Goal: Task Accomplishment & Management: Manage account settings

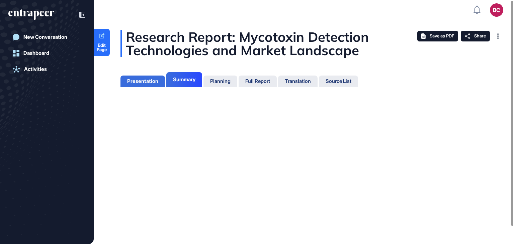
scroll to position [3, 0]
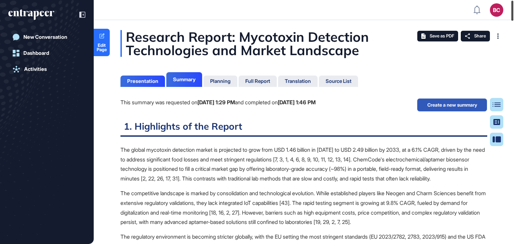
drag, startPoint x: 514, startPoint y: 63, endPoint x: 514, endPoint y: 11, distance: 52.2
click at [513, 11] on div at bounding box center [512, 11] width 2 height 20
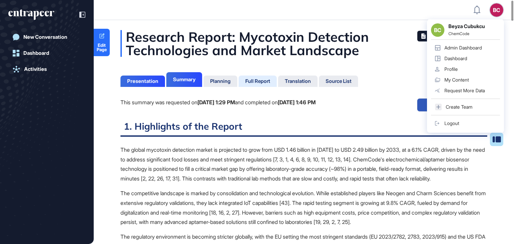
click at [258, 80] on div "Full Report" at bounding box center [257, 81] width 25 height 6
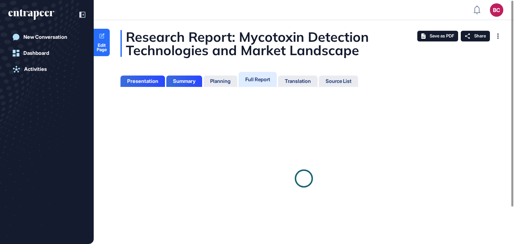
scroll to position [3, 0]
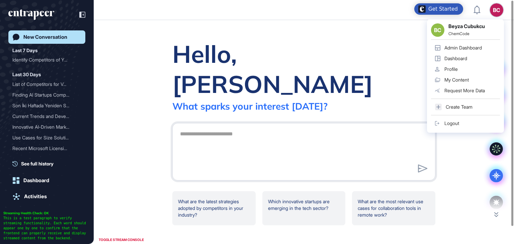
click at [457, 46] on div "Admin Dashboard" at bounding box center [462, 47] width 37 height 5
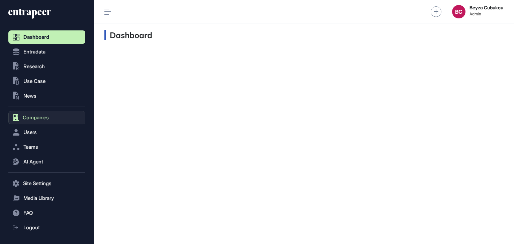
click at [39, 115] on span "Companies" at bounding box center [36, 117] width 26 height 5
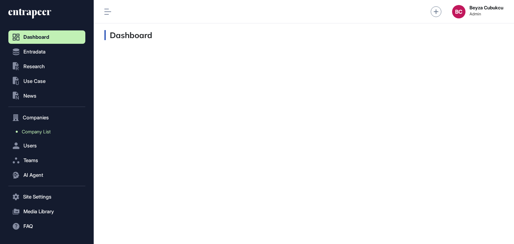
click at [36, 132] on span "Company List" at bounding box center [36, 131] width 29 height 5
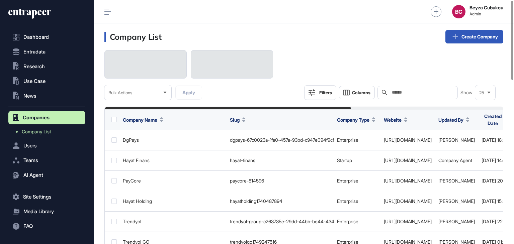
click at [386, 93] on icon at bounding box center [384, 92] width 5 height 5
click at [399, 92] on input "text" at bounding box center [422, 92] width 62 height 5
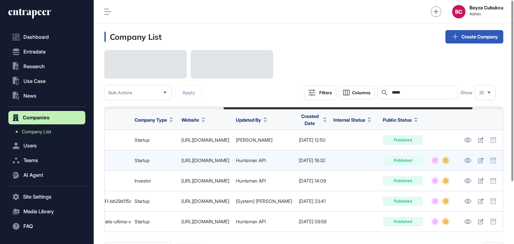
scroll to position [0, 239]
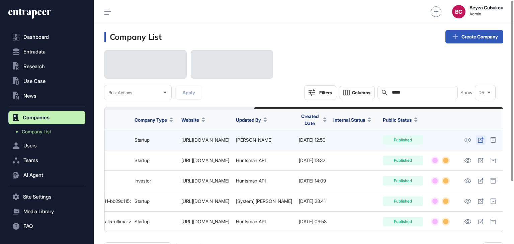
type input "*****"
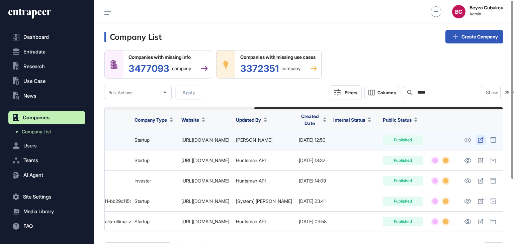
click at [479, 141] on link at bounding box center [481, 140] width 10 height 9
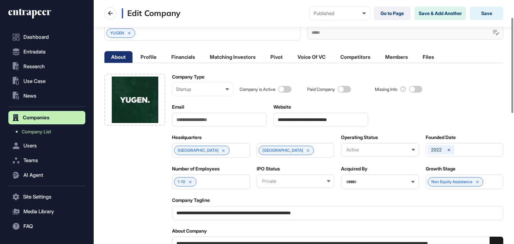
scroll to position [0, 0]
drag, startPoint x: 357, startPoint y: 118, endPoint x: 332, endPoint y: 118, distance: 25.4
click at [332, 118] on input "**********" at bounding box center [320, 120] width 95 height 14
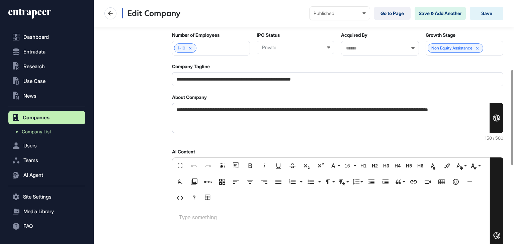
scroll to position [245, 0]
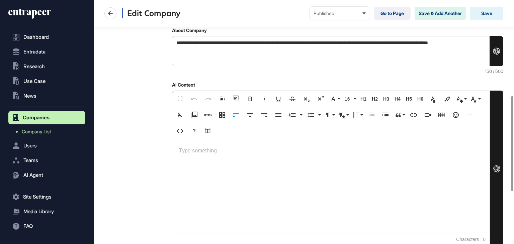
click at [197, 148] on p at bounding box center [331, 151] width 304 height 10
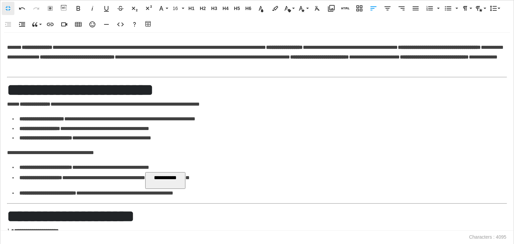
scroll to position [67, 0]
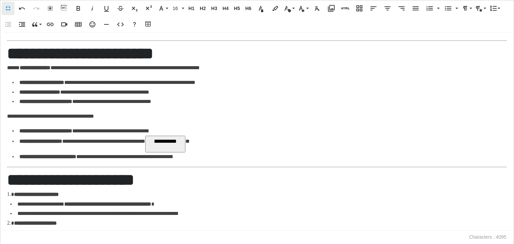
click at [185, 141] on button "**********" at bounding box center [165, 144] width 40 height 17
click at [233, 143] on li "**********" at bounding box center [257, 144] width 491 height 16
click at [199, 144] on li "**********" at bounding box center [257, 144] width 491 height 16
click at [151, 141] on p "**********" at bounding box center [84, 141] width 131 height 5
click at [192, 141] on li "**********" at bounding box center [257, 144] width 491 height 16
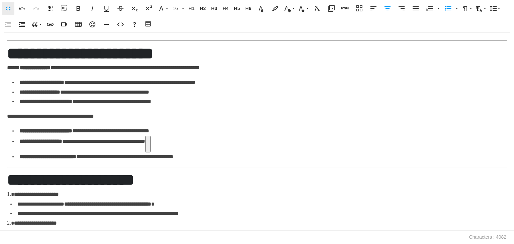
click at [195, 141] on li "**********" at bounding box center [257, 144] width 491 height 16
click at [19, 159] on strong "**********" at bounding box center [47, 156] width 57 height 5
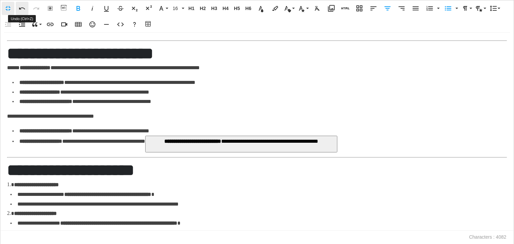
click at [22, 7] on icon "button" at bounding box center [22, 8] width 8 height 8
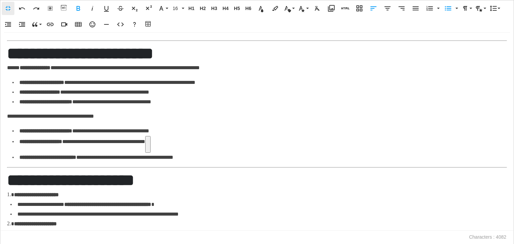
click at [151, 143] on button at bounding box center [147, 144] width 5 height 17
click at [212, 146] on li "**********" at bounding box center [259, 144] width 495 height 17
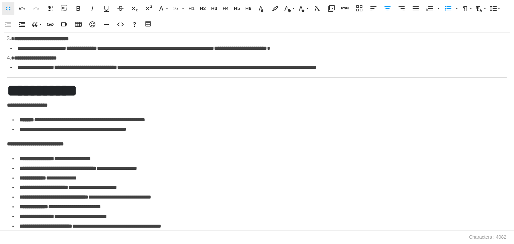
scroll to position [325, 0]
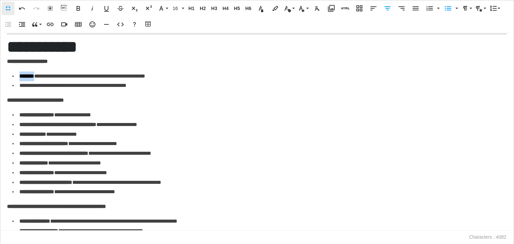
drag, startPoint x: 39, startPoint y: 76, endPoint x: 21, endPoint y: 76, distance: 18.7
click at [21, 76] on p "**********" at bounding box center [82, 76] width 126 height 5
copy strong "*******"
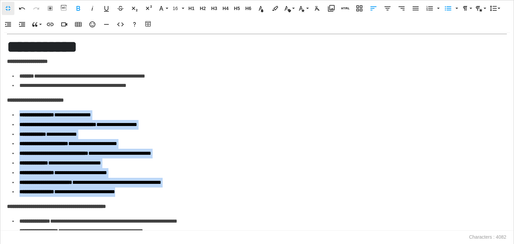
drag, startPoint x: 21, startPoint y: 113, endPoint x: 149, endPoint y: 191, distance: 149.7
click at [149, 191] on ul "**********" at bounding box center [259, 153] width 495 height 87
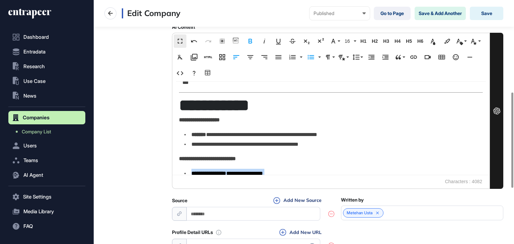
scroll to position [354, 0]
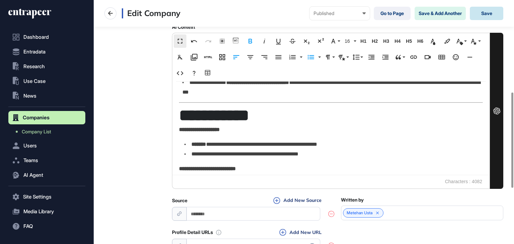
click at [483, 13] on button "Save" at bounding box center [486, 13] width 33 height 13
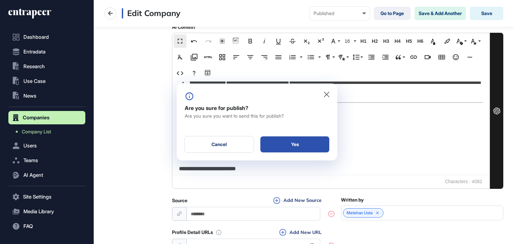
click at [298, 144] on div "Yes" at bounding box center [294, 145] width 69 height 16
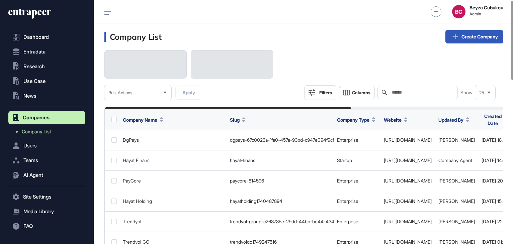
click at [408, 93] on input "text" at bounding box center [422, 92] width 62 height 5
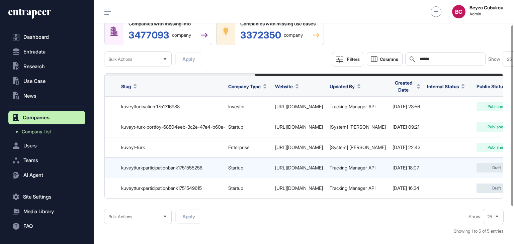
scroll to position [0, 241]
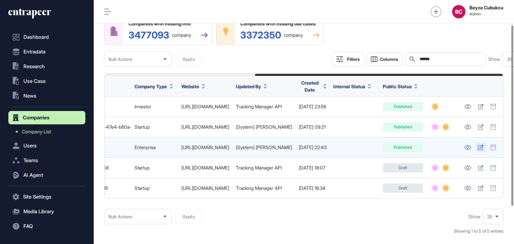
type input "******"
click at [477, 146] on link at bounding box center [481, 147] width 10 height 9
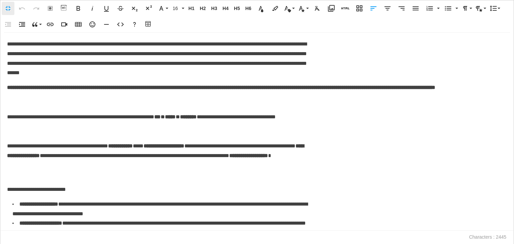
scroll to position [35, 170]
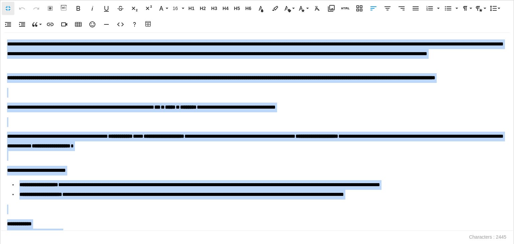
copy div "**********"
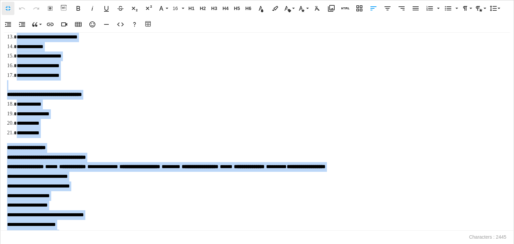
scroll to position [402, 0]
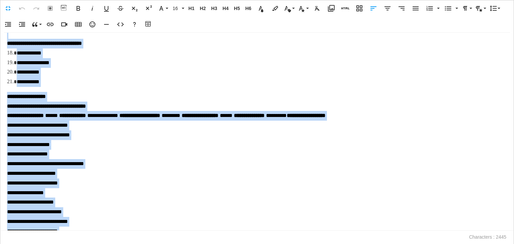
click at [161, 147] on div "**********" at bounding box center [255, 174] width 497 height 164
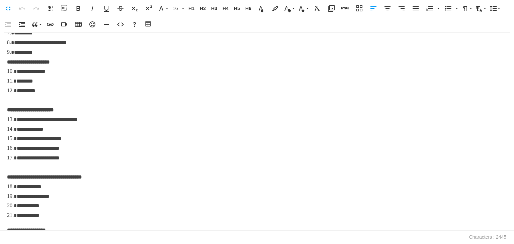
scroll to position [461, 0]
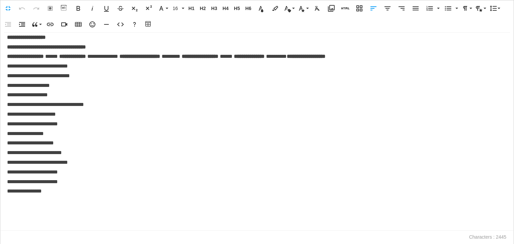
click at [160, 130] on div "**********" at bounding box center [255, 115] width 497 height 164
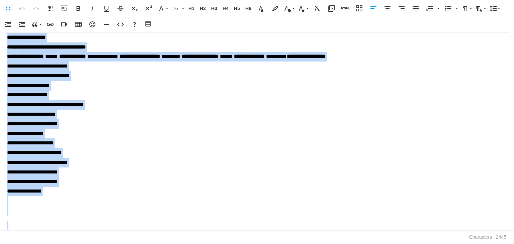
copy div "**********"
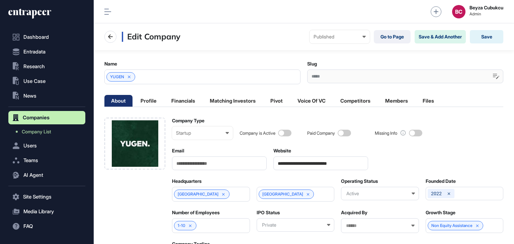
click at [37, 13] on icon at bounding box center [29, 13] width 43 height 11
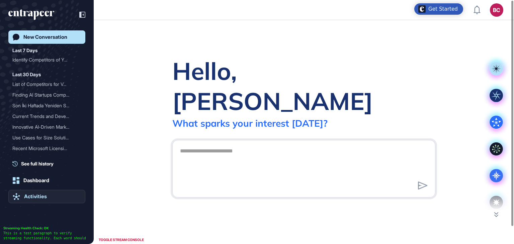
click at [37, 197] on div "Activities" at bounding box center [35, 197] width 23 height 6
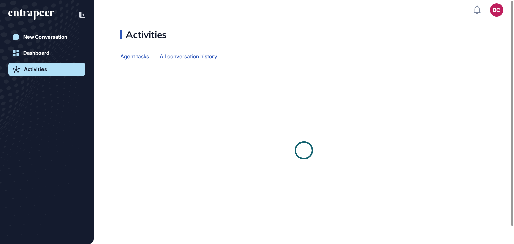
click at [205, 56] on div "All conversation history" at bounding box center [189, 56] width 58 height 13
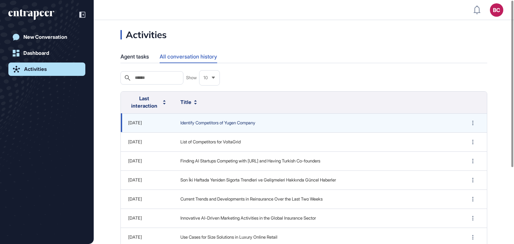
click at [246, 124] on span "Identify Competitors of Yugen Company" at bounding box center [316, 123] width 273 height 7
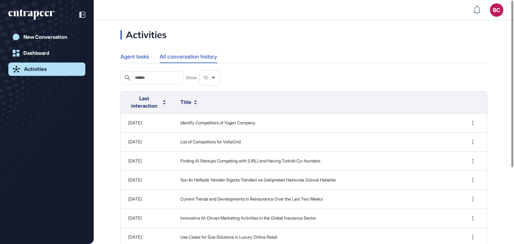
click at [142, 57] on div "Agent tasks" at bounding box center [134, 56] width 28 height 13
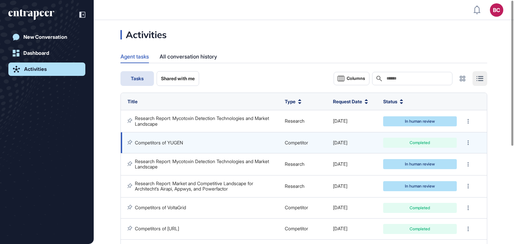
click at [161, 141] on link "Competitors of YUGEN" at bounding box center [159, 143] width 48 height 6
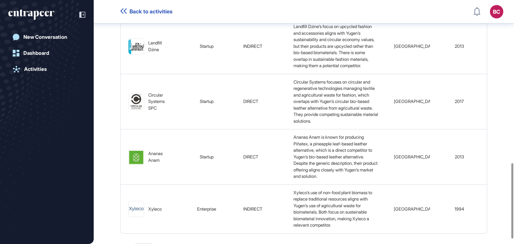
scroll to position [538, 0]
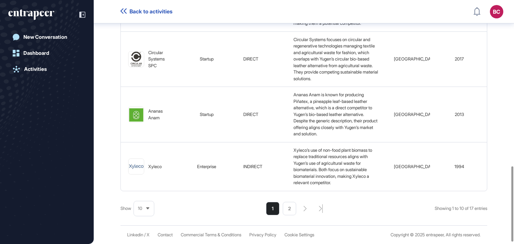
click at [147, 212] on div "10" at bounding box center [144, 208] width 20 height 13
click at [145, 189] on li "50" at bounding box center [144, 183] width 16 height 13
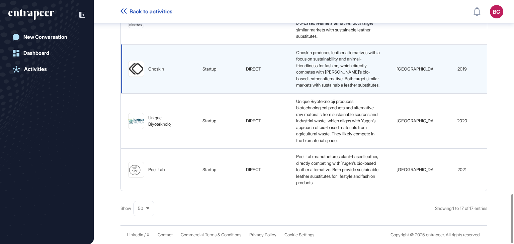
scroll to position [925, 0]
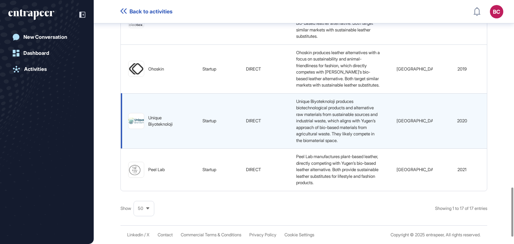
click at [163, 128] on div "Unique Biyoteknoloji" at bounding box center [160, 121] width 24 height 13
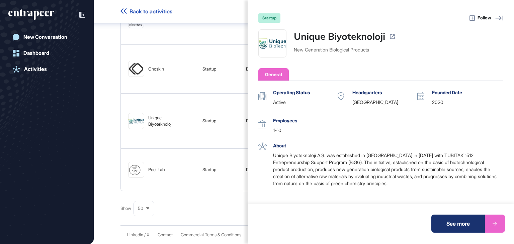
click at [470, 225] on div "See more" at bounding box center [458, 224] width 54 height 18
click at [103, 114] on div "startup Follow Unique Biyoteknoloji New Generation Biological Products General …" at bounding box center [257, 122] width 514 height 244
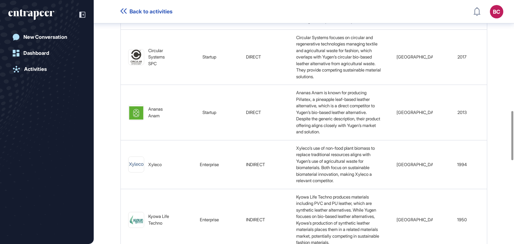
scroll to position [572, 0]
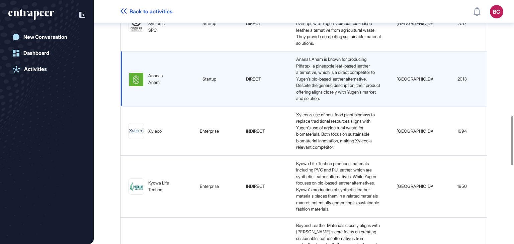
click at [154, 81] on div "Ananas Anam" at bounding box center [160, 79] width 24 height 13
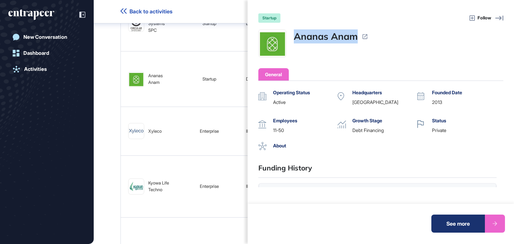
drag, startPoint x: 359, startPoint y: 37, endPoint x: 294, endPoint y: 39, distance: 64.3
click at [294, 39] on div "Ananas Anam" at bounding box center [331, 36] width 74 height 14
copy link "Ananas Anam"
click at [106, 95] on div "startup Follow Ananas Anam General Operating Status active Headquarters United …" at bounding box center [257, 122] width 514 height 244
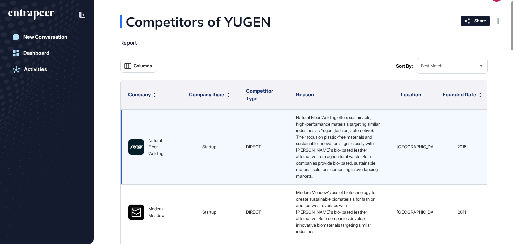
scroll to position [0, 0]
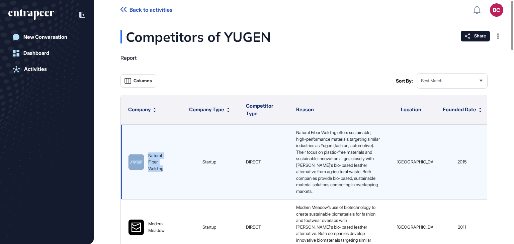
drag, startPoint x: 169, startPoint y: 171, endPoint x: 144, endPoint y: 160, distance: 27.2
click at [144, 160] on div "Natural Fiber Welding" at bounding box center [150, 163] width 45 height 20
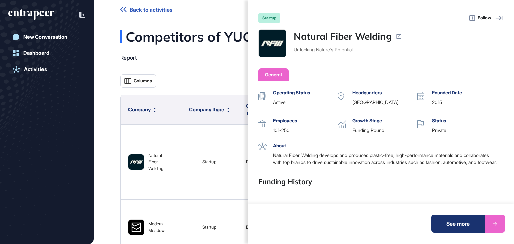
click at [109, 130] on div "startup Follow Natural Fiber Welding Unlocking Nature's Potential General Opera…" at bounding box center [257, 122] width 514 height 244
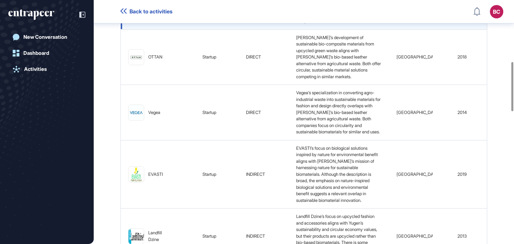
scroll to position [404, 0]
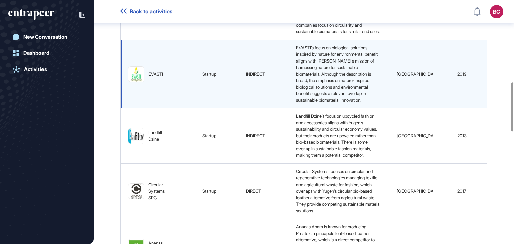
click at [156, 75] on div "EVASTI" at bounding box center [155, 74] width 15 height 7
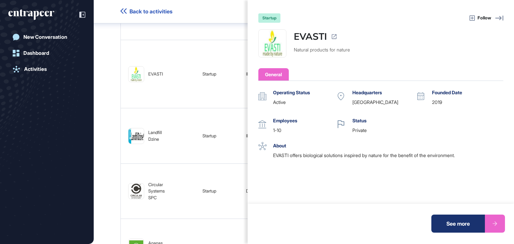
click at [460, 220] on div "See more" at bounding box center [458, 224] width 54 height 18
click at [99, 104] on div "startup Follow EVASTI Natural products for nature General Operating Status acti…" at bounding box center [257, 122] width 514 height 244
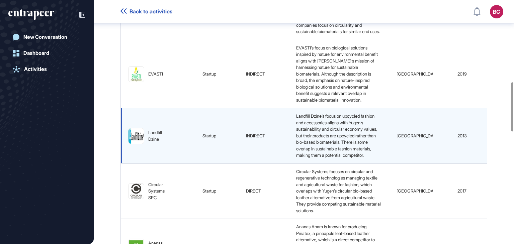
click at [141, 139] on img at bounding box center [136, 136] width 15 height 15
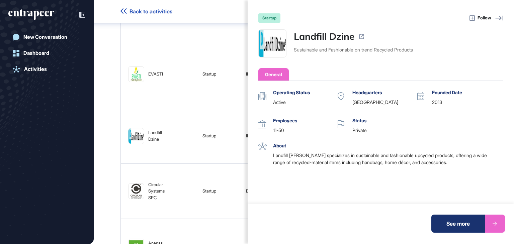
click at [450, 224] on div "See more" at bounding box center [458, 224] width 54 height 18
click at [97, 79] on div "startup Follow Landfill Dzine Sustainable and Fashionable on trend Recycled Pro…" at bounding box center [257, 122] width 514 height 244
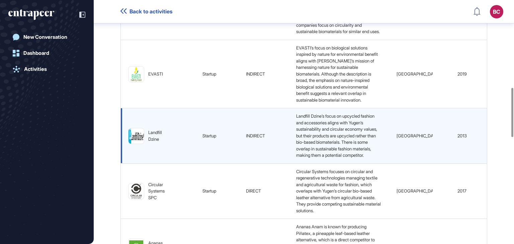
scroll to position [454, 0]
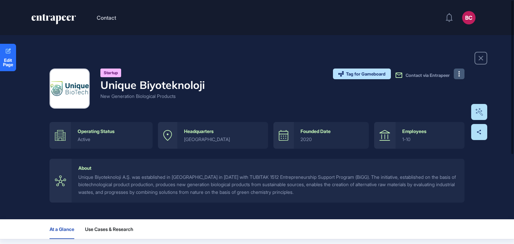
click at [461, 77] on button at bounding box center [459, 74] width 11 height 11
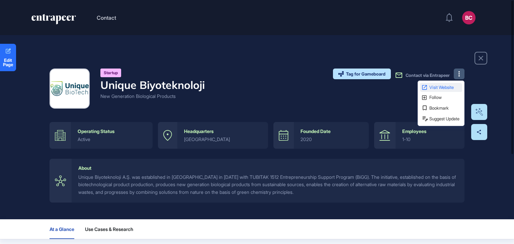
click at [445, 87] on span "Visit Website" at bounding box center [444, 87] width 31 height 4
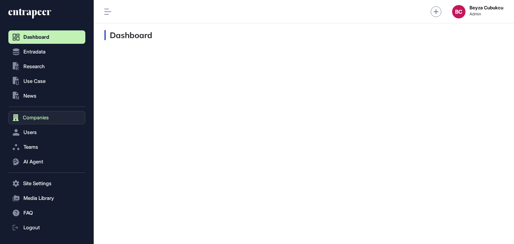
click at [38, 116] on span "Companies" at bounding box center [36, 117] width 26 height 5
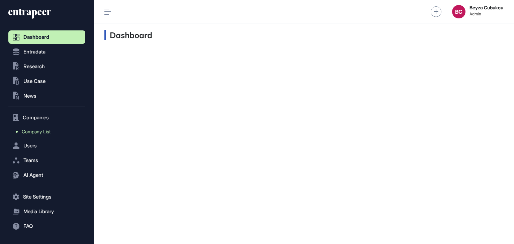
click at [37, 132] on span "Company List" at bounding box center [36, 131] width 29 height 5
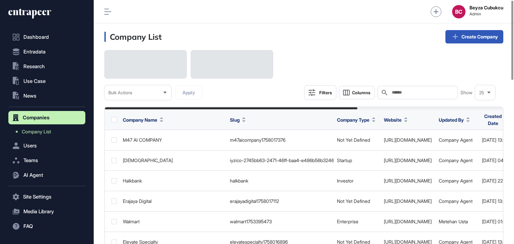
click at [404, 90] on input "text" at bounding box center [422, 92] width 62 height 5
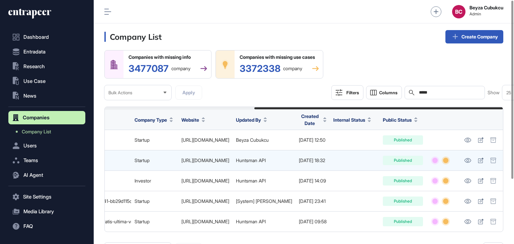
scroll to position [0, 240]
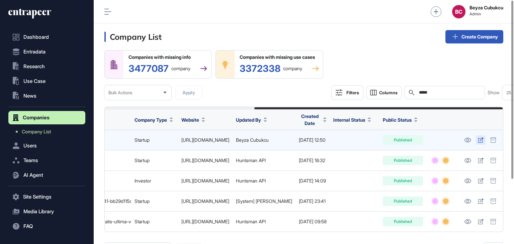
type input "*****"
click at [477, 145] on link at bounding box center [481, 140] width 10 height 9
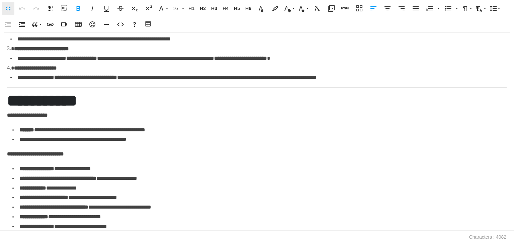
scroll to position [335, 0]
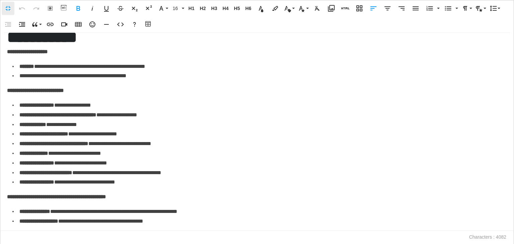
click at [86, 90] on p "**********" at bounding box center [257, 91] width 500 height 10
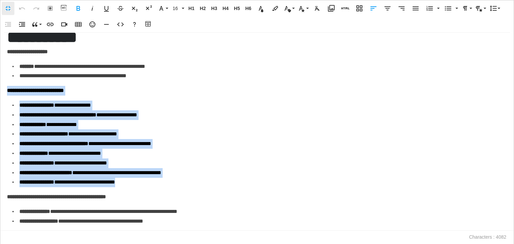
drag, startPoint x: 145, startPoint y: 182, endPoint x: 0, endPoint y: 90, distance: 171.7
click at [0, 90] on div "**********" at bounding box center [257, 132] width 514 height 198
click at [64, 91] on strong "**********" at bounding box center [35, 90] width 57 height 5
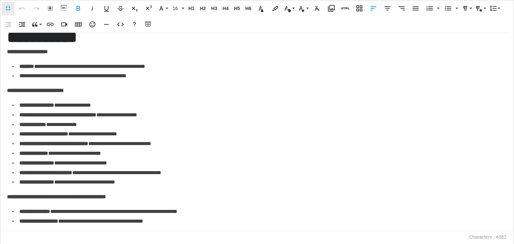
click at [173, 67] on li "**********" at bounding box center [259, 67] width 495 height 10
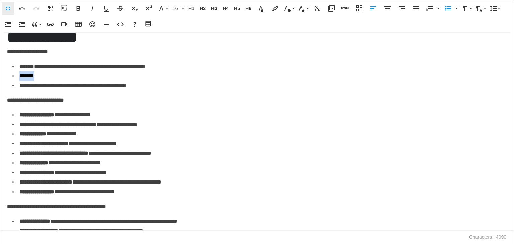
drag, startPoint x: 52, startPoint y: 74, endPoint x: 5, endPoint y: 72, distance: 46.9
click at [5, 72] on div "**********" at bounding box center [257, 132] width 514 height 198
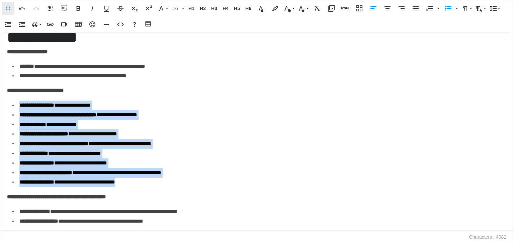
drag, startPoint x: 152, startPoint y: 183, endPoint x: 13, endPoint y: 105, distance: 159.3
click at [13, 105] on ul "**********" at bounding box center [259, 144] width 495 height 87
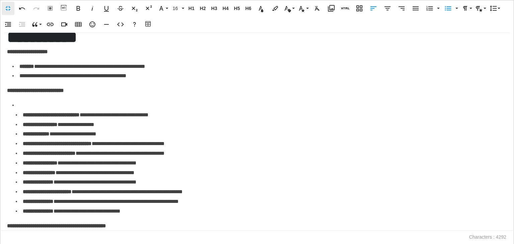
click at [22, 105] on li "**********" at bounding box center [259, 159] width 495 height 116
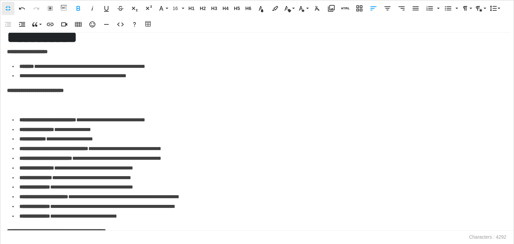
click at [24, 104] on p at bounding box center [257, 106] width 500 height 10
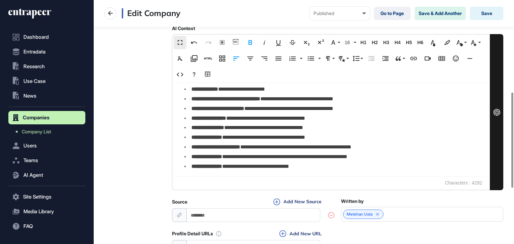
scroll to position [497, 0]
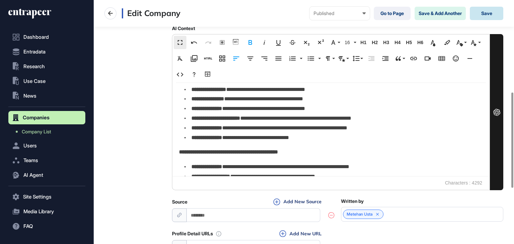
click at [489, 15] on button "Save" at bounding box center [486, 13] width 33 height 13
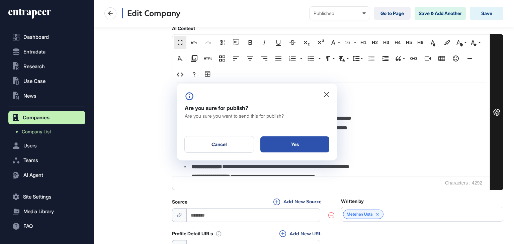
click at [292, 144] on div "Yes" at bounding box center [294, 145] width 69 height 16
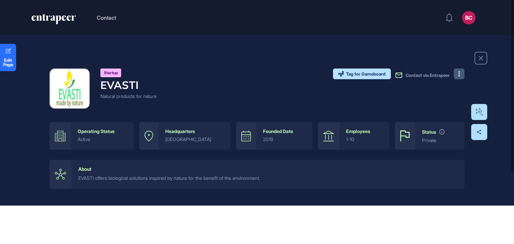
click at [456, 77] on button at bounding box center [459, 74] width 11 height 11
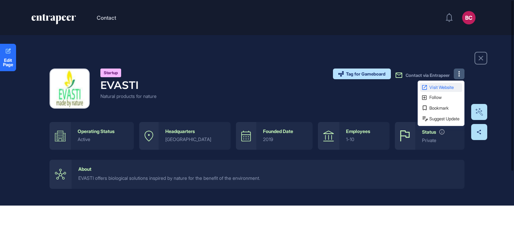
click at [429, 84] on link "Visit Website" at bounding box center [441, 87] width 42 height 9
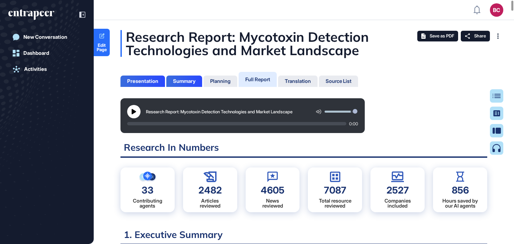
scroll to position [210, 2]
click at [100, 47] on span "Edit Page" at bounding box center [102, 47] width 16 height 9
click at [174, 81] on div "Summary" at bounding box center [184, 81] width 22 height 6
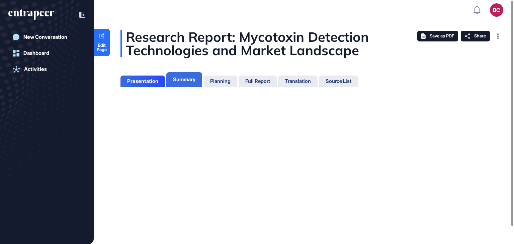
scroll to position [210, 2]
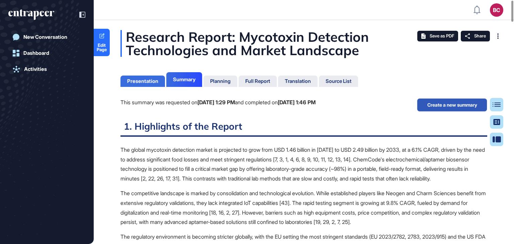
scroll to position [210, 2]
click at [157, 82] on div "Presentation" at bounding box center [142, 81] width 31 height 6
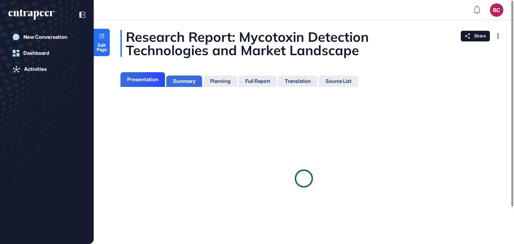
scroll to position [3, 0]
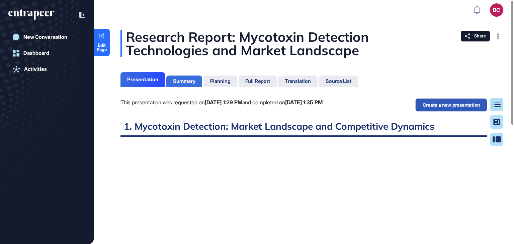
scroll to position [3, 0]
click at [250, 78] on div "Full Report" at bounding box center [257, 81] width 25 height 6
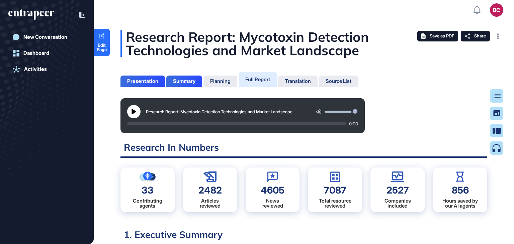
scroll to position [210, 2]
drag, startPoint x: 107, startPoint y: 45, endPoint x: 110, endPoint y: 59, distance: 14.3
click at [107, 45] on span "Edit Page" at bounding box center [102, 47] width 16 height 9
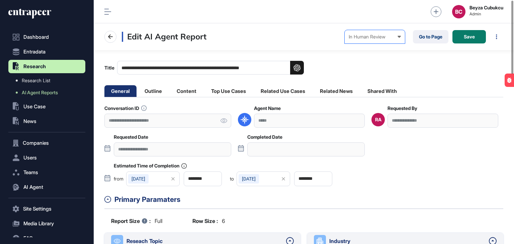
click at [383, 38] on div "In Human Review" at bounding box center [375, 36] width 52 height 5
click at [0, 0] on div "Completed" at bounding box center [0, 0] width 0 height 0
click at [335, 37] on div at bounding box center [330, 36] width 13 height 7
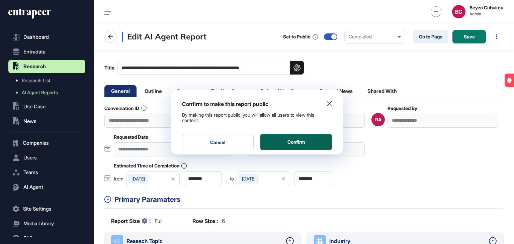
click at [306, 145] on button "Confirm" at bounding box center [296, 142] width 72 height 16
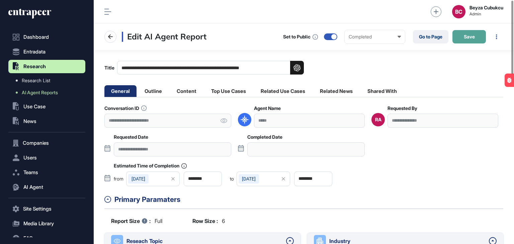
click at [460, 41] on button "Save" at bounding box center [468, 36] width 33 height 13
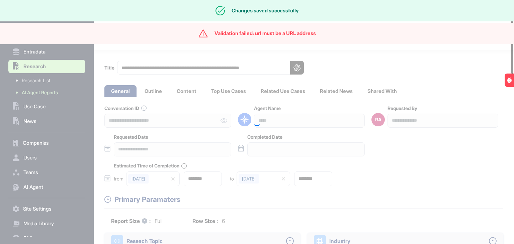
type input "**********"
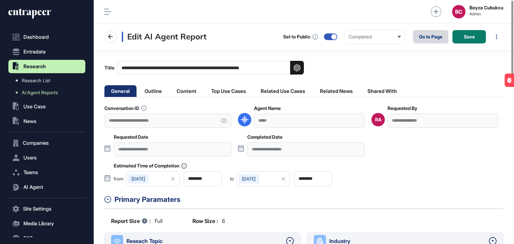
click at [432, 39] on link "Go to Page" at bounding box center [430, 36] width 35 height 13
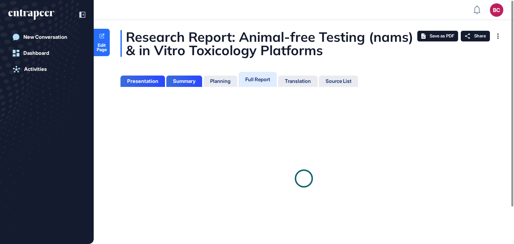
scroll to position [3, 0]
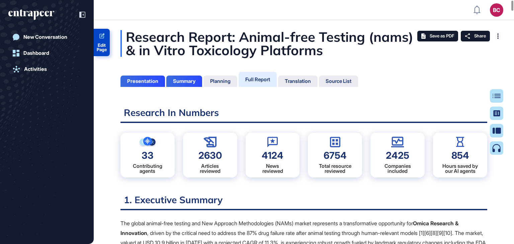
click at [101, 48] on span "Edit Page" at bounding box center [102, 47] width 16 height 9
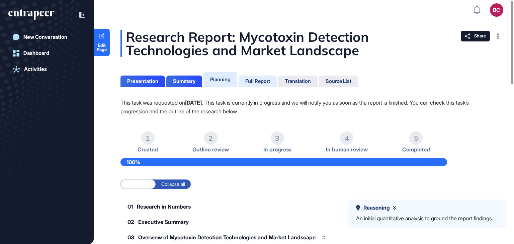
click at [268, 82] on div "Full Report" at bounding box center [257, 81] width 25 height 6
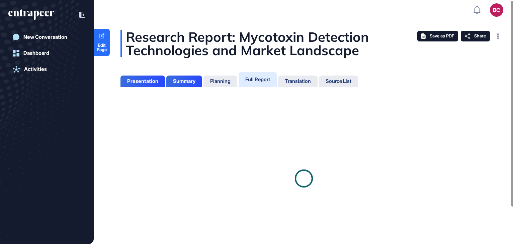
scroll to position [3, 0]
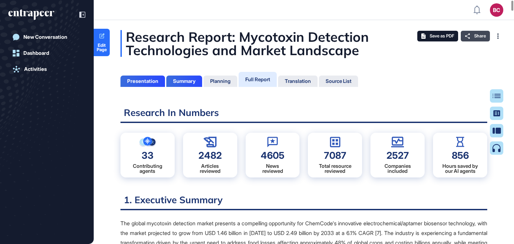
click at [471, 38] on div "Share" at bounding box center [475, 36] width 29 height 11
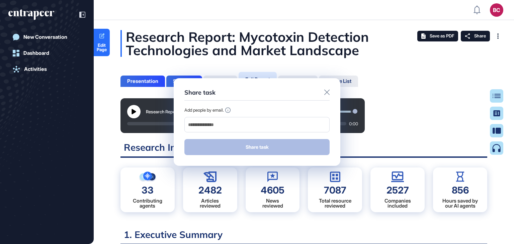
click at [213, 125] on input "email" at bounding box center [256, 124] width 139 height 9
click at [200, 125] on input "email" at bounding box center [256, 124] width 139 height 9
click at [188, 123] on input "email" at bounding box center [256, 124] width 139 height 9
click at [217, 111] on div "Add people by email." at bounding box center [256, 110] width 145 height 6
click at [223, 124] on input "email" at bounding box center [256, 124] width 139 height 9
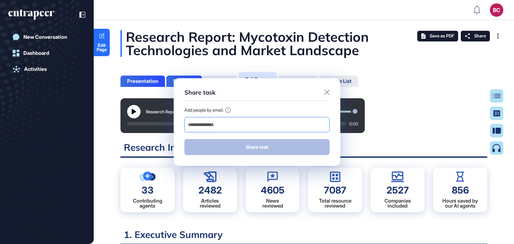
paste input "**********"
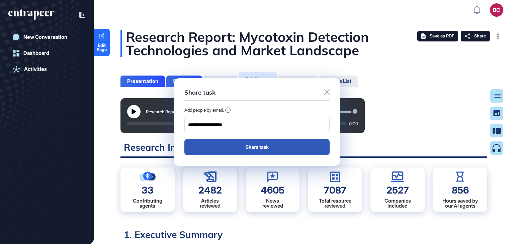
type input "**********"
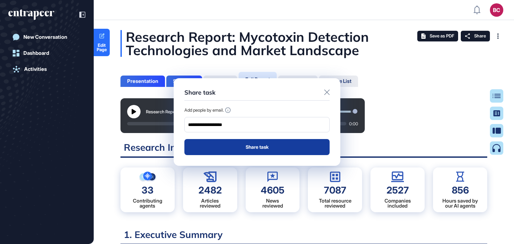
click at [259, 148] on button "Share task" at bounding box center [256, 147] width 145 height 16
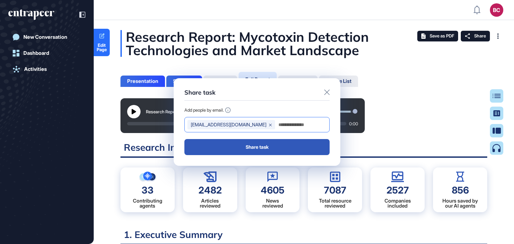
click at [278, 124] on input "email" at bounding box center [302, 124] width 49 height 9
paste input "**********"
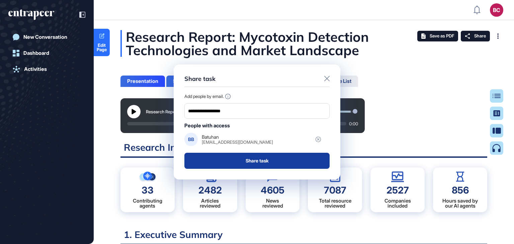
type input "**********"
click at [242, 161] on button "Share task" at bounding box center [256, 161] width 145 height 16
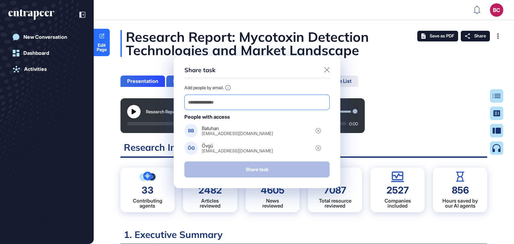
click at [227, 104] on input "email" at bounding box center [256, 102] width 139 height 9
paste input "**********"
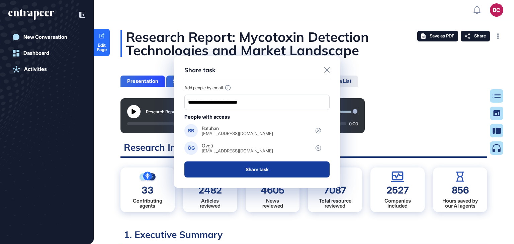
type input "**********"
click at [253, 170] on button "Share task" at bounding box center [256, 170] width 145 height 16
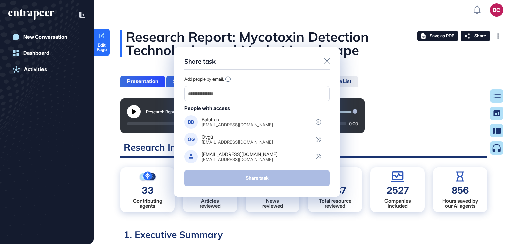
click at [327, 61] on icon at bounding box center [326, 61] width 5 height 5
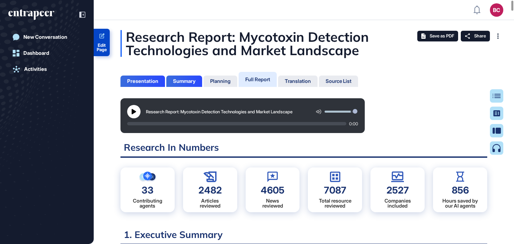
click at [103, 43] on span "Edit Page" at bounding box center [102, 47] width 16 height 9
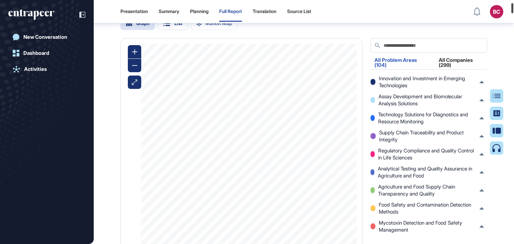
scroll to position [590, 0]
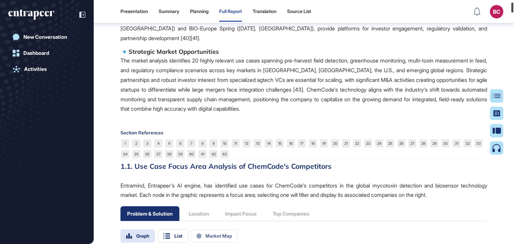
click at [513, 6] on div at bounding box center [512, 8] width 2 height 10
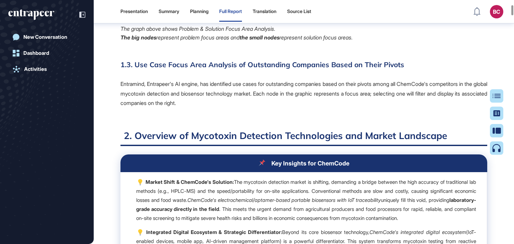
scroll to position [1460, 0]
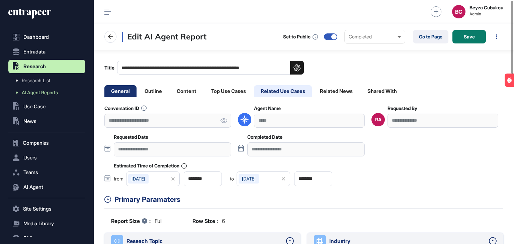
click at [302, 93] on li "Related Use Cases" at bounding box center [283, 91] width 58 height 12
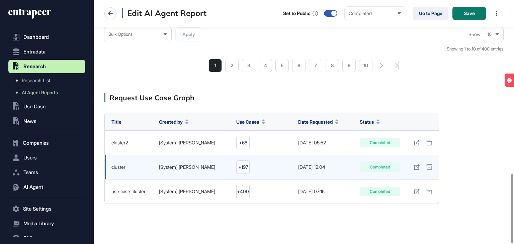
scroll to position [607, 0]
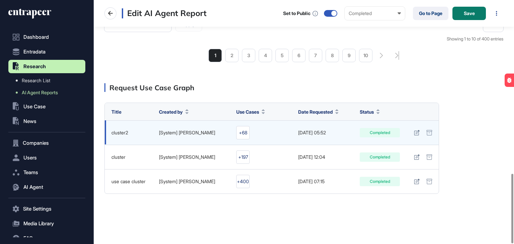
click at [250, 134] on div "+68" at bounding box center [242, 132] width 13 height 13
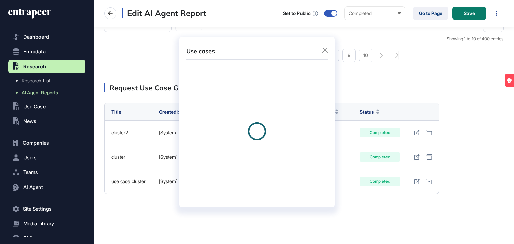
click at [324, 49] on icon at bounding box center [324, 50] width 5 height 5
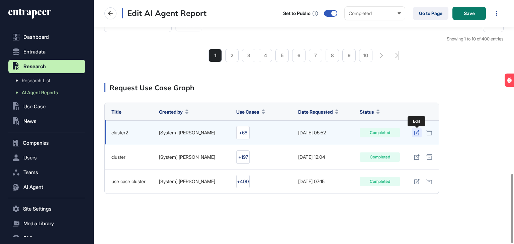
click at [419, 135] on icon at bounding box center [416, 132] width 5 height 5
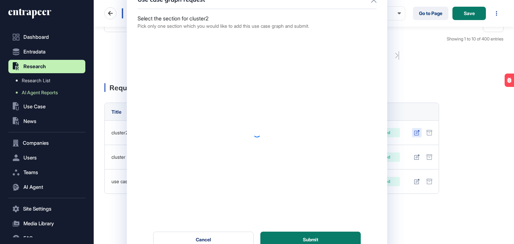
scroll to position [0, 0]
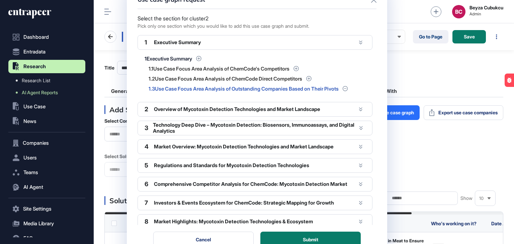
click at [348, 87] on icon at bounding box center [345, 88] width 5 height 5
click at [348, 88] on icon at bounding box center [345, 88] width 5 height 5
click at [317, 236] on button "Submit" at bounding box center [310, 240] width 100 height 16
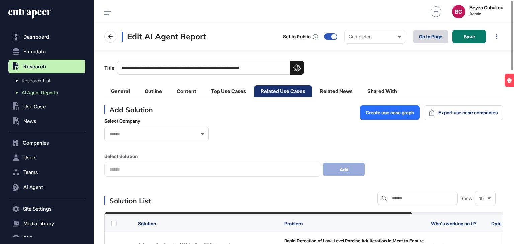
click at [421, 41] on link "Go to Page" at bounding box center [430, 36] width 35 height 13
click at [335, 35] on div at bounding box center [333, 36] width 5 height 5
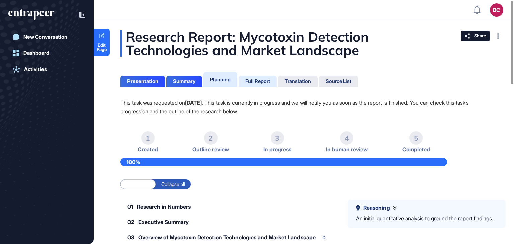
click at [259, 77] on div "Full Report" at bounding box center [258, 81] width 38 height 11
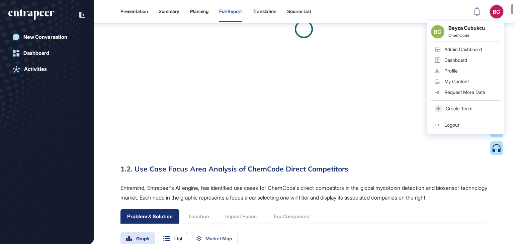
scroll to position [1109, 0]
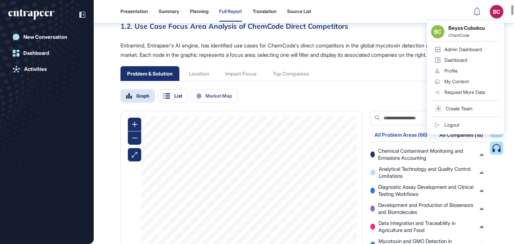
scroll to position [1543, 0]
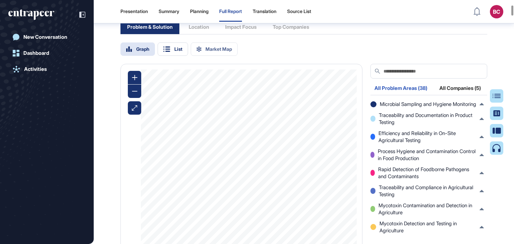
click at [454, 95] on div "All Companies (5)" at bounding box center [460, 90] width 50 height 9
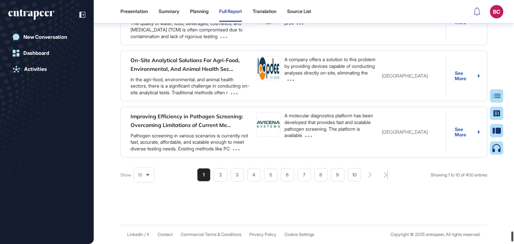
scroll to position [73909, 0]
drag, startPoint x: 513, startPoint y: 31, endPoint x: 514, endPoint y: 239, distance: 207.5
click at [513, 239] on div at bounding box center [512, 237] width 2 height 10
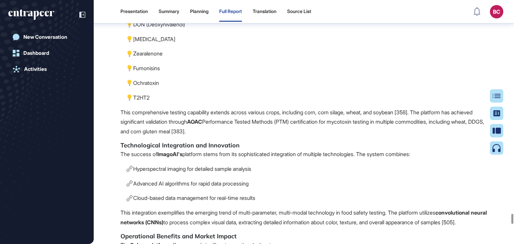
scroll to position [67895, 0]
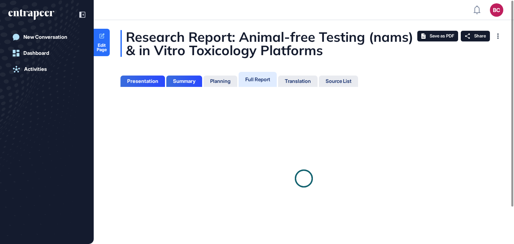
scroll to position [210, 2]
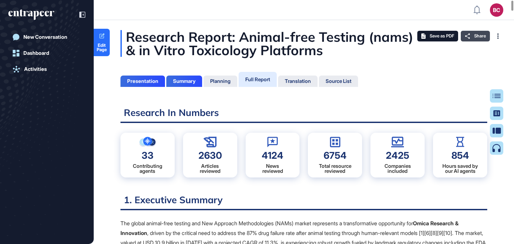
click at [474, 36] on span "Share" at bounding box center [480, 35] width 12 height 5
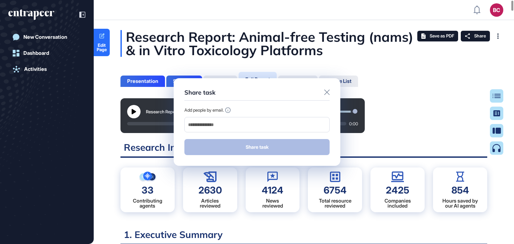
click at [327, 94] on icon at bounding box center [326, 92] width 5 height 5
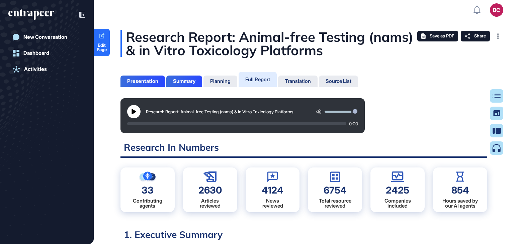
scroll to position [3, 0]
click at [496, 96] on div "Table of Contents" at bounding box center [475, 95] width 46 height 5
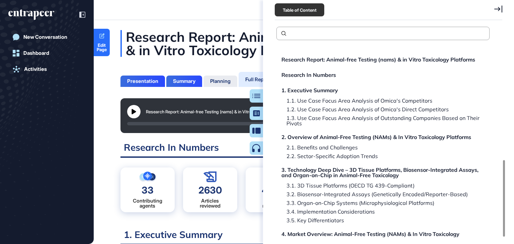
scroll to position [365, 0]
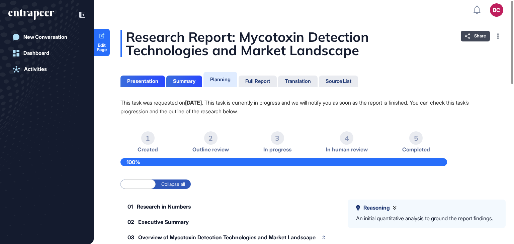
click at [466, 41] on div "Share" at bounding box center [475, 36] width 29 height 11
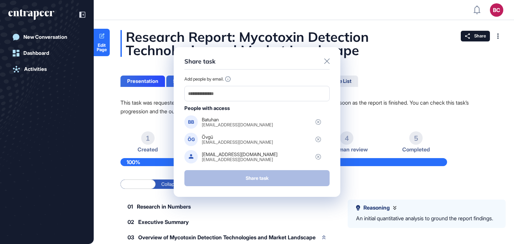
click at [326, 61] on icon at bounding box center [326, 61] width 5 height 5
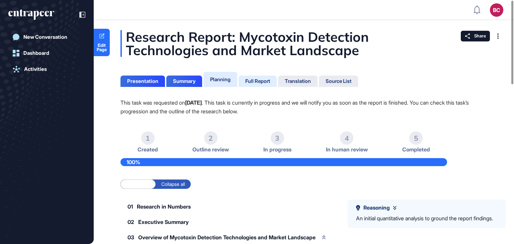
click at [261, 79] on div "Full Report" at bounding box center [257, 81] width 25 height 6
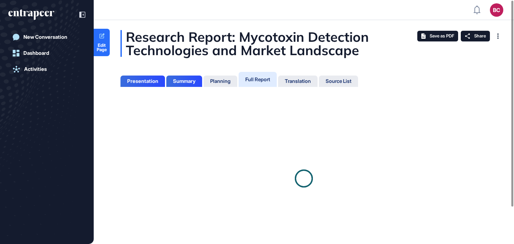
scroll to position [3, 0]
click at [476, 36] on span "Share" at bounding box center [480, 35] width 12 height 5
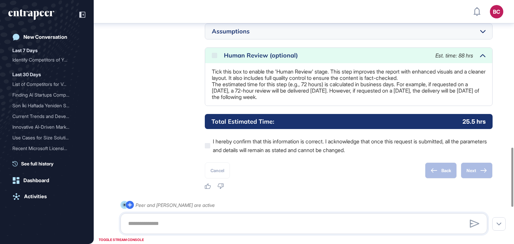
scroll to position [606, 0]
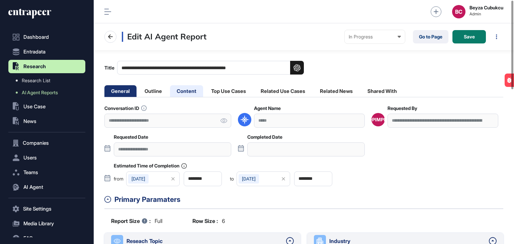
click at [186, 94] on li "Content" at bounding box center [186, 91] width 33 height 12
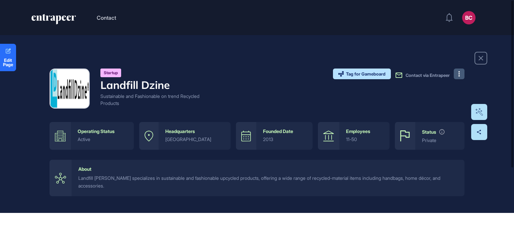
click at [459, 69] on button at bounding box center [459, 74] width 11 height 11
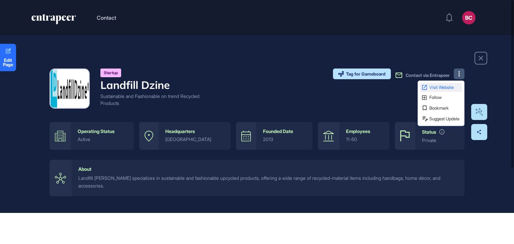
click at [439, 87] on span "Visit Website" at bounding box center [444, 87] width 31 height 4
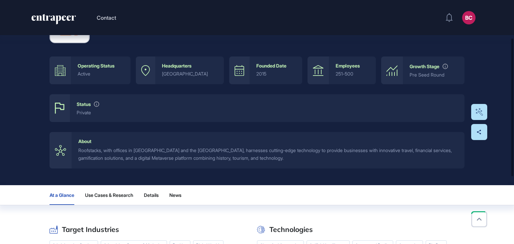
scroll to position [67, 0]
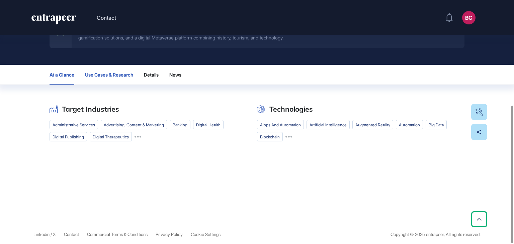
click at [123, 77] on span "Use Cases & Research" at bounding box center [109, 74] width 48 height 5
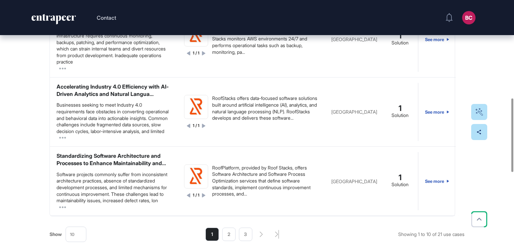
scroll to position [387, 0]
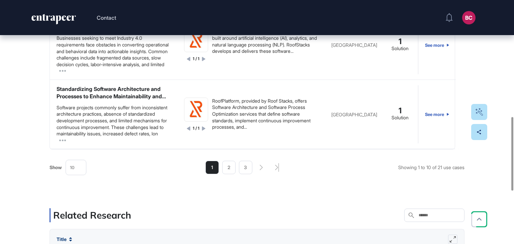
click at [83, 169] on div "10" at bounding box center [76, 167] width 20 height 13
click at [71, 228] on li "20" at bounding box center [76, 223] width 16 height 13
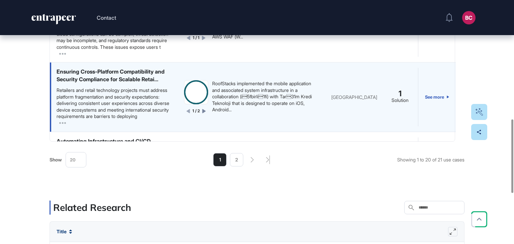
scroll to position [814, 0]
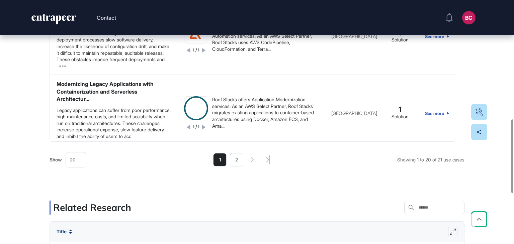
click at [72, 155] on div "20" at bounding box center [76, 160] width 20 height 13
click at [75, 227] on li "30" at bounding box center [76, 229] width 16 height 13
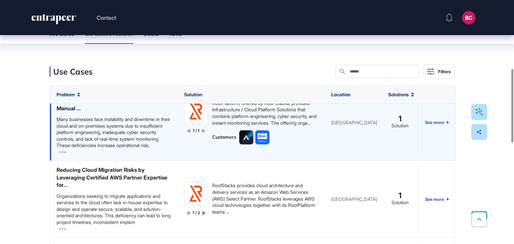
scroll to position [110, 0]
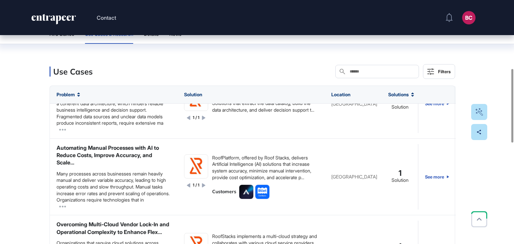
click at [355, 71] on input "text" at bounding box center [382, 71] width 66 height 5
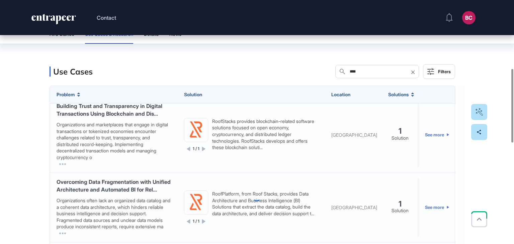
scroll to position [0, 0]
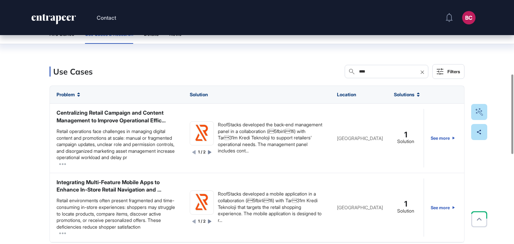
type input "****"
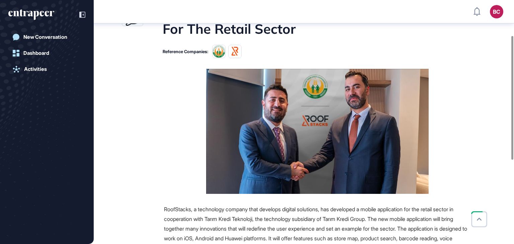
scroll to position [70, 0]
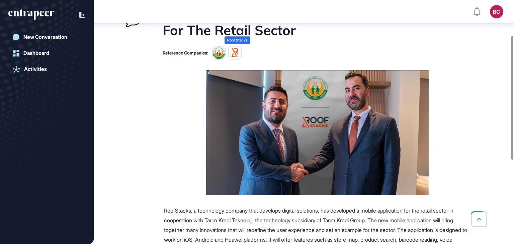
click at [241, 53] on img at bounding box center [234, 52] width 13 height 13
click at [221, 54] on img at bounding box center [218, 52] width 13 height 13
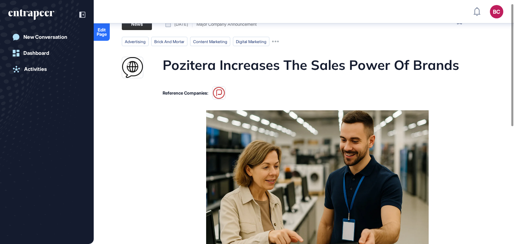
scroll to position [7, 0]
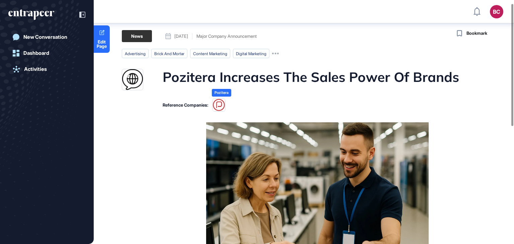
click at [217, 105] on img at bounding box center [218, 104] width 13 height 13
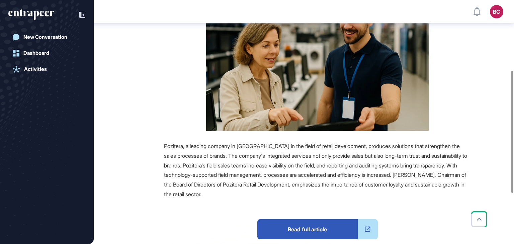
scroll to position [174, 0]
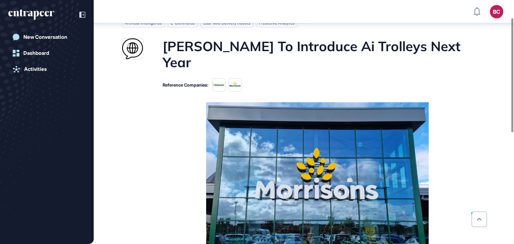
scroll to position [37, 0]
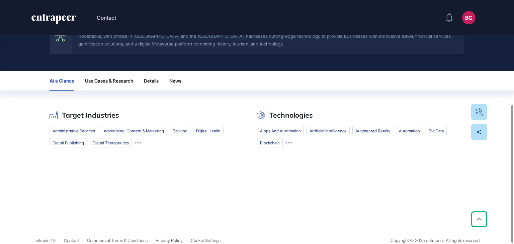
scroll to position [186, 0]
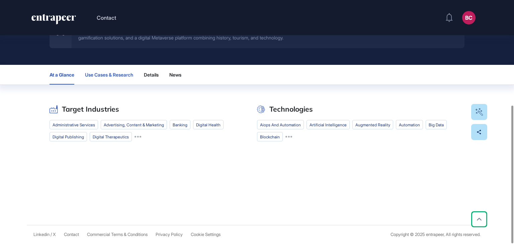
click at [131, 72] on span "Use Cases & Research" at bounding box center [109, 74] width 48 height 5
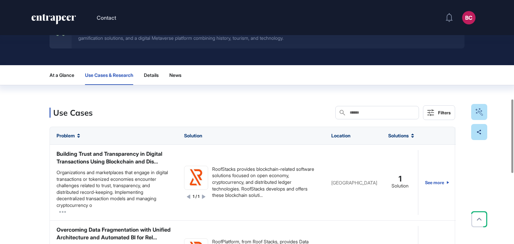
scroll to position [387, 0]
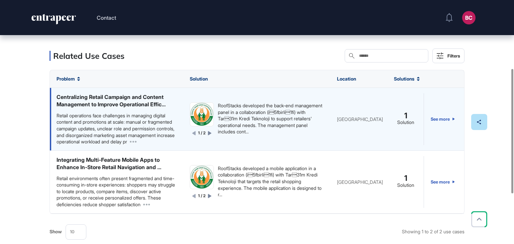
scroll to position [167, 0]
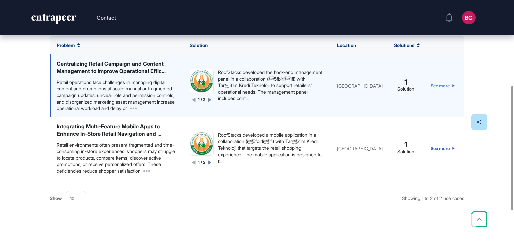
click at [447, 87] on link "See more" at bounding box center [443, 86] width 24 height 52
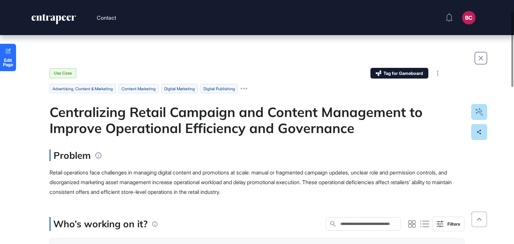
scroll to position [100, 0]
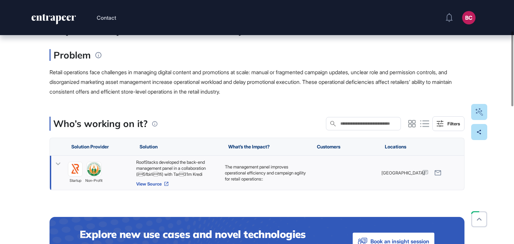
click at [160, 184] on link "View Source" at bounding box center [177, 183] width 82 height 5
click at [169, 170] on div "RoofStacks developed the back-end management panel in a collaboration (i5fbirl…" at bounding box center [177, 168] width 82 height 18
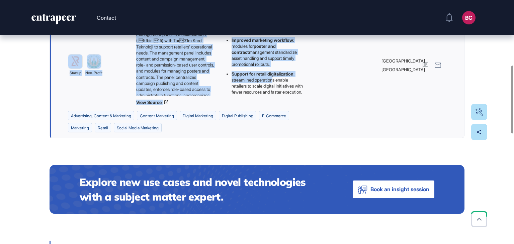
scroll to position [102, 0]
drag, startPoint x: 53, startPoint y: 110, endPoint x: 259, endPoint y: 90, distance: 207.2
click at [259, 90] on main "Use Case Tag for Gameboard Build Partner Invest Acquire advertising, content & …" at bounding box center [257, 195] width 415 height 722
copy main "Centralizing Retail Campaign and Content Management to Improve Operational Effi…"
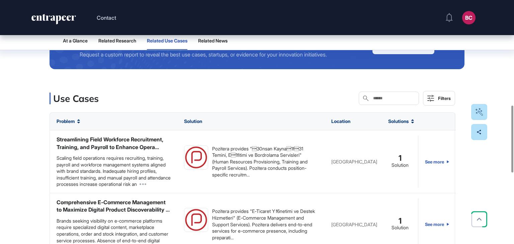
scroll to position [402, 0]
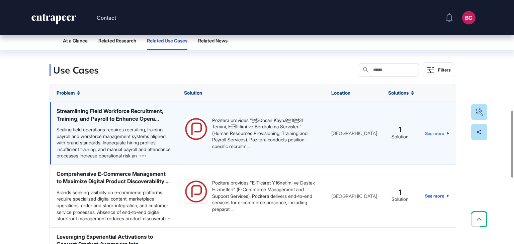
click at [436, 135] on link "See more" at bounding box center [437, 133] width 24 height 52
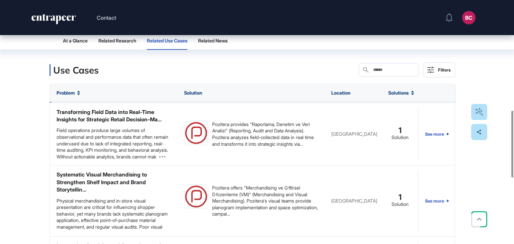
scroll to position [347, 0]
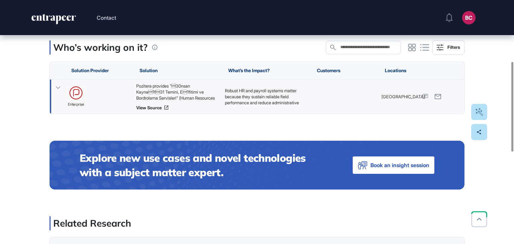
click at [184, 93] on div "Pozitera provides "30nsan Kayna1f31 Temini, E1fitimi ve Bordrolama Servisle…" at bounding box center [177, 92] width 82 height 18
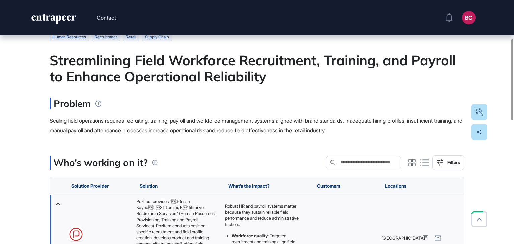
scroll to position [134, 0]
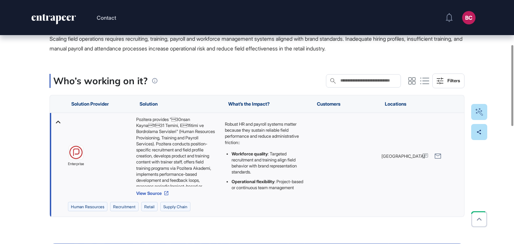
click at [157, 193] on link "View Source" at bounding box center [177, 193] width 82 height 5
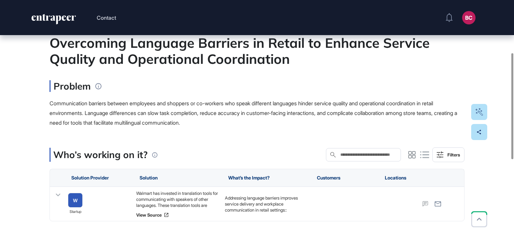
scroll to position [67, 0]
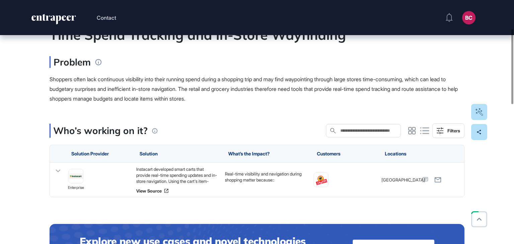
scroll to position [100, 0]
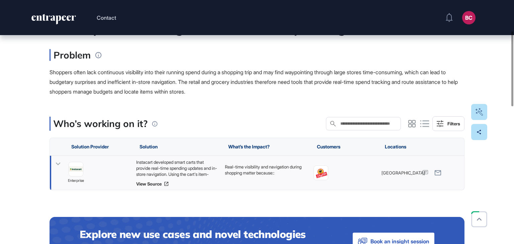
click at [167, 166] on div "Instacart developed smart carts that provide real-time spending updates and in-…" at bounding box center [177, 168] width 82 height 18
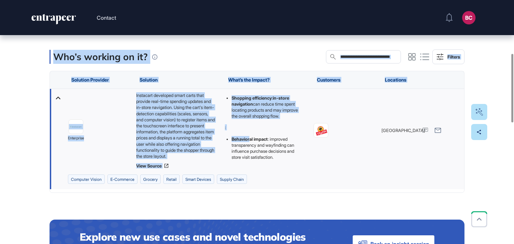
scroll to position [201, 0]
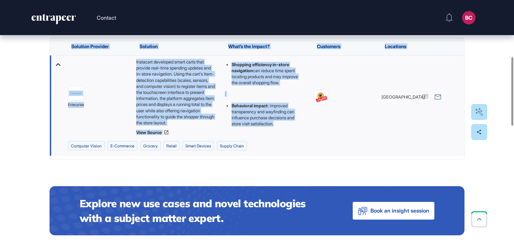
drag, startPoint x: 39, startPoint y: 40, endPoint x: 260, endPoint y: 128, distance: 237.8
click at [260, 128] on div "Edit Page Use Case Tag for Gameboard Build Partner Invest Acquire computer visi…" at bounding box center [257, 238] width 514 height 809
copy main "Loremipsu Dolorsi Ametco Adipisc eli Seddoeiusm temp Inci-Utla Etdol Magnaali e…"
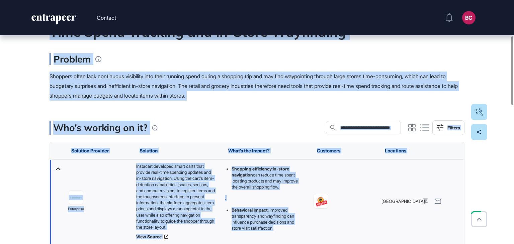
scroll to position [134, 0]
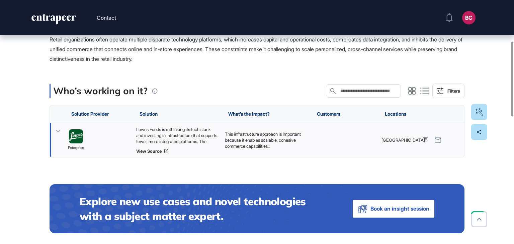
scroll to position [134, 0]
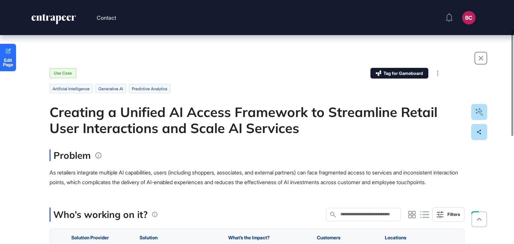
scroll to position [134, 0]
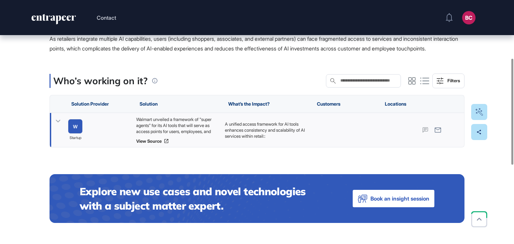
click at [173, 135] on div "Walmart unveiled a framework of "super agents" for its AI tools that will serve…" at bounding box center [177, 125] width 82 height 18
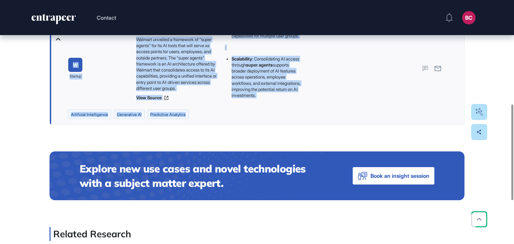
scroll to position [268, 0]
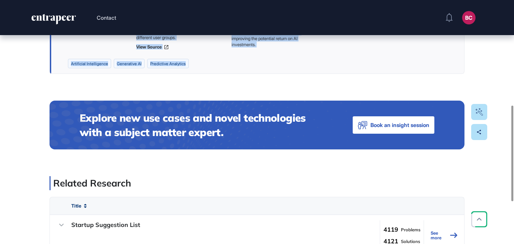
drag, startPoint x: 35, startPoint y: 77, endPoint x: 277, endPoint y: 54, distance: 242.7
click at [277, 54] on div "Edit Page Use Case Tag for Gameboard Build Partner Invest Acquire artificial in…" at bounding box center [257, 45] width 514 height 556
copy main "Creating a Unified AI Access Framework to Streamline Retail User Interactions a…"
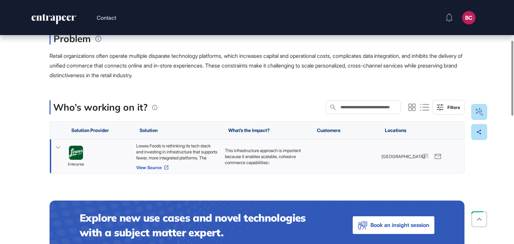
scroll to position [134, 0]
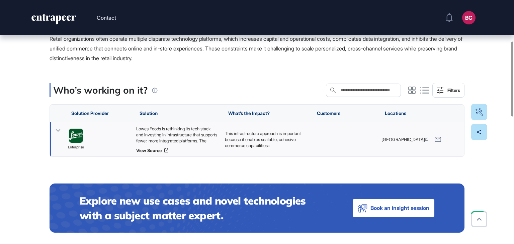
drag, startPoint x: 183, startPoint y: 134, endPoint x: 175, endPoint y: 129, distance: 9.8
click at [183, 134] on div "Lowes Foods is rethinking its tech stack and investing in infrastructure that s…" at bounding box center [177, 135] width 82 height 18
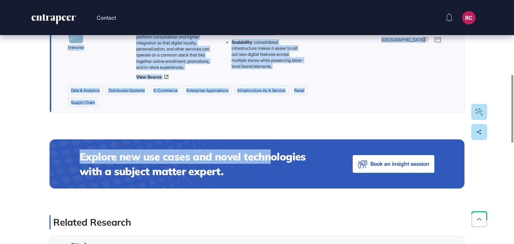
scroll to position [268, 0]
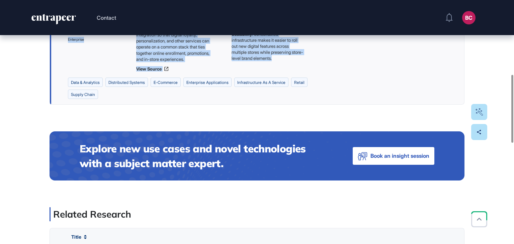
drag, startPoint x: 39, startPoint y: 108, endPoint x: 257, endPoint y: 62, distance: 222.3
click at [257, 62] on div "Edit Page Use Case Tag for Gameboard Build Partner Invest Acquire data & analyt…" at bounding box center [257, 177] width 514 height 821
copy main "Loremipsumdol Sitame Cons Adipiscin el Seddoe Temporin Utlabor Etdolore mag Ali…"
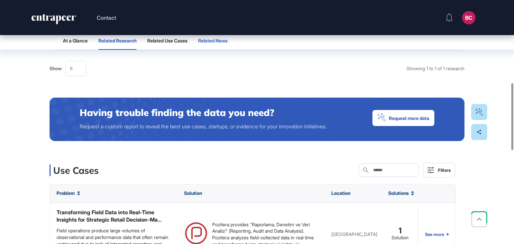
click at [206, 44] on button "Related News" at bounding box center [212, 41] width 29 height 18
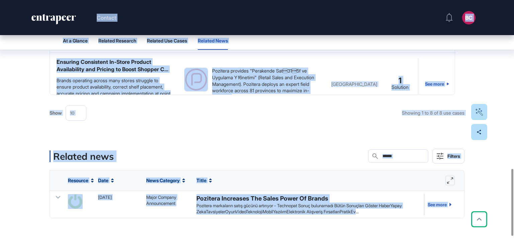
scroll to position [642, 0]
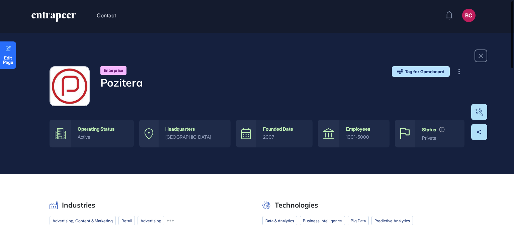
scroll to position [0, 0]
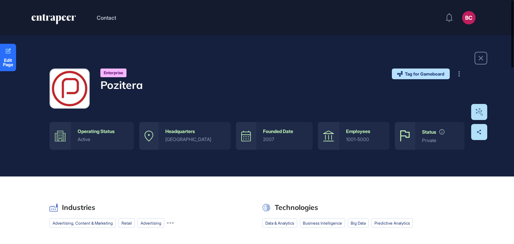
drag, startPoint x: 514, startPoint y: 156, endPoint x: 514, endPoint y: 17, distance: 138.5
click at [513, 17] on div at bounding box center [512, 34] width 2 height 67
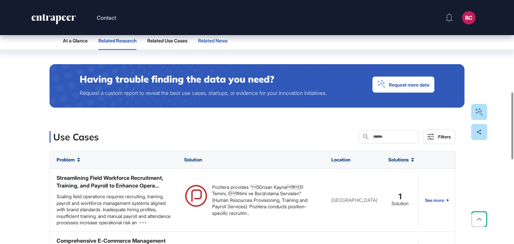
click at [226, 40] on span "Related News" at bounding box center [212, 40] width 29 height 5
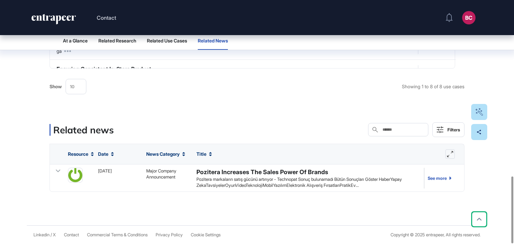
scroll to position [641, 0]
click at [205, 127] on div "Related news Search Filters" at bounding box center [257, 129] width 415 height 15
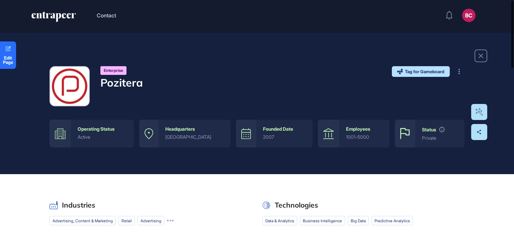
scroll to position [0, 0]
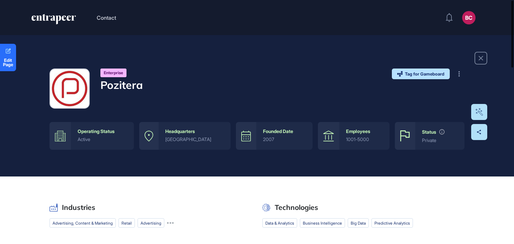
drag, startPoint x: 514, startPoint y: 230, endPoint x: 514, endPoint y: 49, distance: 181.4
click at [513, 49] on div at bounding box center [512, 34] width 2 height 67
click at [455, 75] on button at bounding box center [459, 74] width 11 height 11
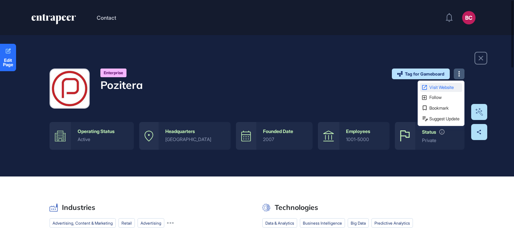
click at [439, 87] on span "Visit Website" at bounding box center [444, 87] width 31 height 4
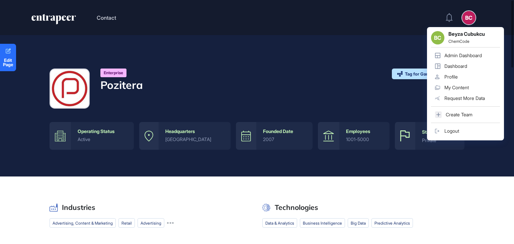
click at [462, 57] on div "Admin Dashboard" at bounding box center [462, 55] width 37 height 5
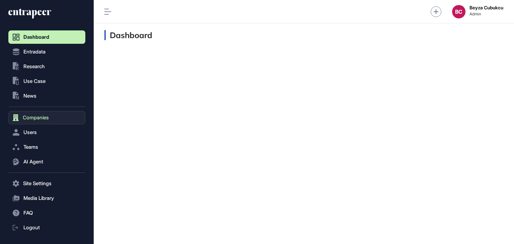
click at [35, 118] on span "Companies" at bounding box center [36, 117] width 26 height 5
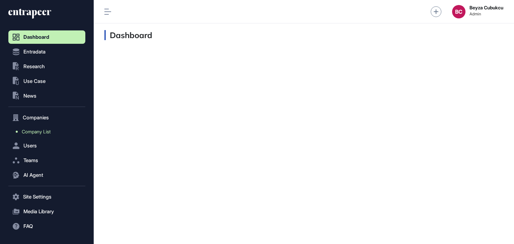
click at [41, 131] on span "Company List" at bounding box center [36, 131] width 29 height 5
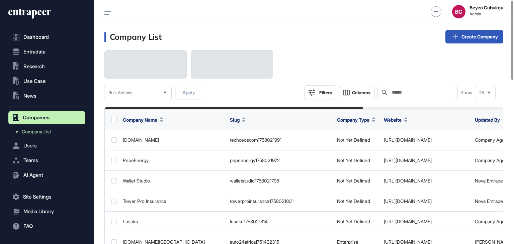
click at [411, 92] on input "text" at bounding box center [422, 92] width 62 height 5
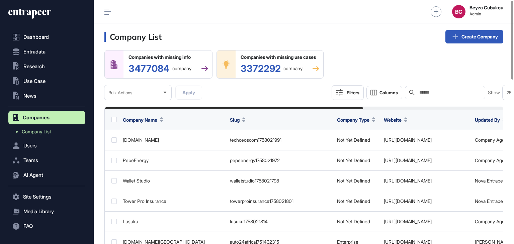
paste input "*****"
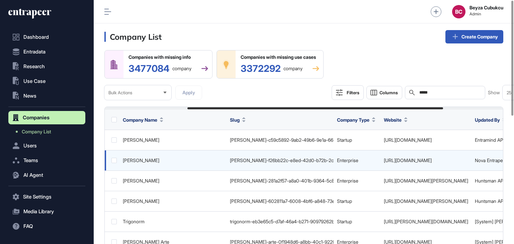
scroll to position [0, 222]
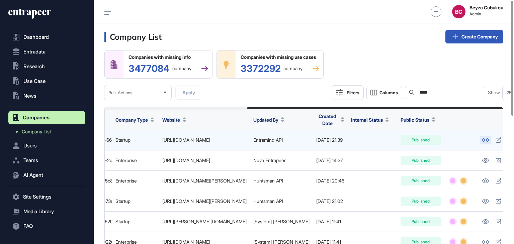
click at [482, 143] on icon at bounding box center [485, 140] width 7 height 5
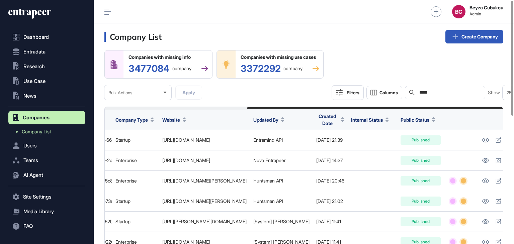
drag, startPoint x: 436, startPoint y: 97, endPoint x: 417, endPoint y: 97, distance: 18.4
click at [417, 97] on div "Search *****" at bounding box center [445, 92] width 80 height 13
paste input "**"
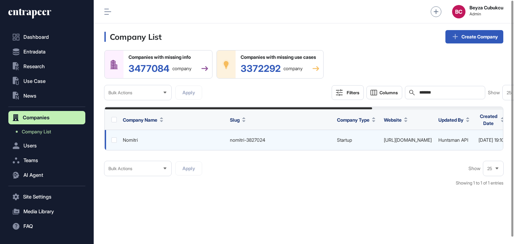
scroll to position [0, 195]
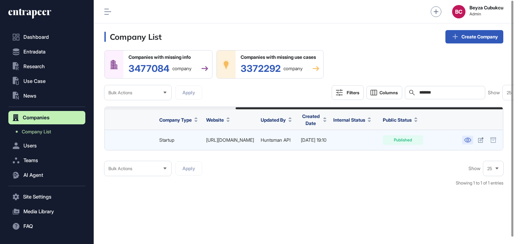
click at [464, 143] on icon at bounding box center [467, 140] width 7 height 5
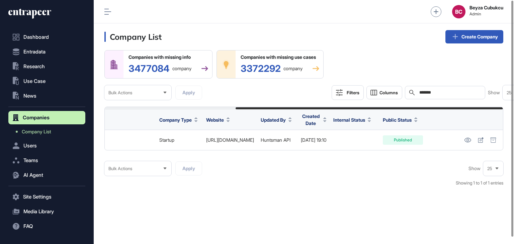
click at [444, 93] on div "Search *******" at bounding box center [445, 92] width 80 height 13
drag, startPoint x: 441, startPoint y: 94, endPoint x: 436, endPoint y: 94, distance: 5.0
click at [436, 94] on div "Search *******" at bounding box center [445, 92] width 80 height 13
drag, startPoint x: 441, startPoint y: 95, endPoint x: 417, endPoint y: 95, distance: 23.8
click at [417, 95] on div "Search *******" at bounding box center [445, 92] width 80 height 13
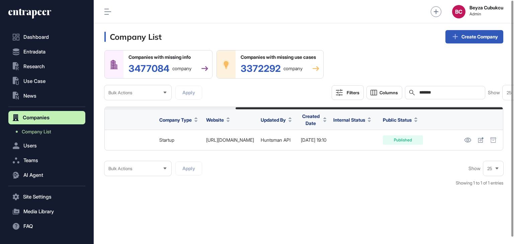
paste input "text"
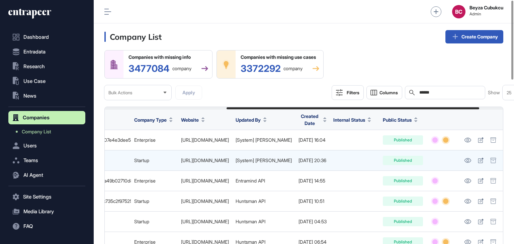
scroll to position [0, 229]
click at [465, 163] on icon at bounding box center [467, 160] width 7 height 5
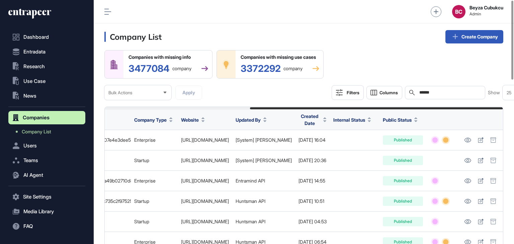
drag, startPoint x: 439, startPoint y: 97, endPoint x: 405, endPoint y: 100, distance: 34.0
click at [405, 100] on div "Filters Columns Search ****** Show 25" at bounding box center [427, 92] width 191 height 15
paste input "text"
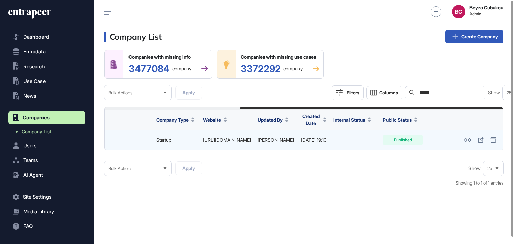
scroll to position [0, 204]
click at [465, 143] on icon at bounding box center [467, 140] width 7 height 5
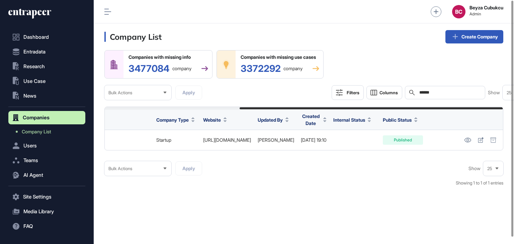
drag, startPoint x: 441, startPoint y: 97, endPoint x: 409, endPoint y: 95, distance: 32.5
click at [409, 95] on div "Search ******" at bounding box center [445, 92] width 80 height 13
paste input "text"
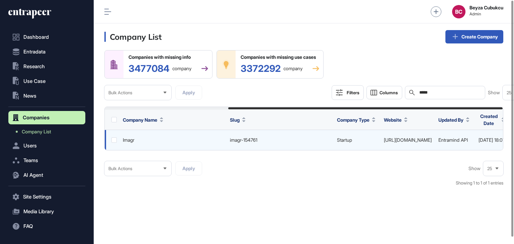
scroll to position [0, 179]
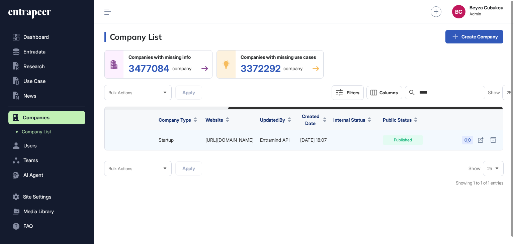
type input "*****"
click at [468, 142] on link at bounding box center [467, 140] width 11 height 9
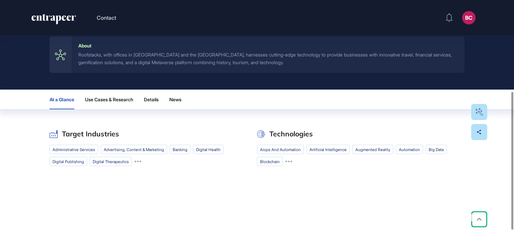
scroll to position [186, 0]
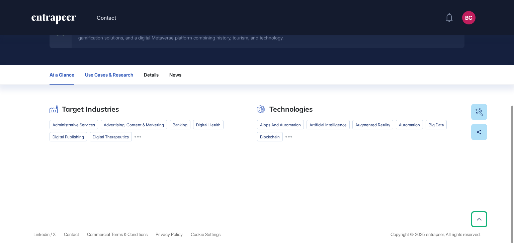
click at [103, 82] on button "Use Cases & Research" at bounding box center [109, 75] width 48 height 20
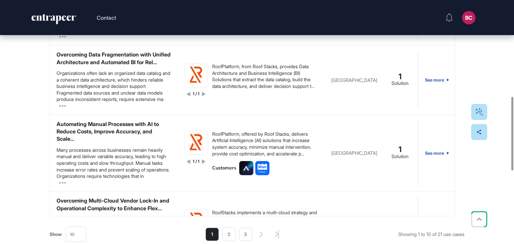
scroll to position [0, 0]
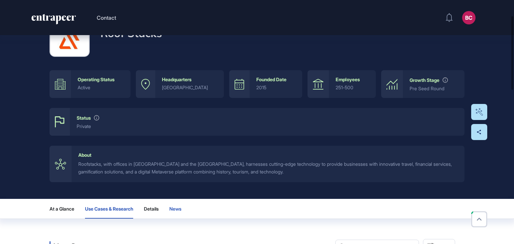
click at [175, 208] on span "News" at bounding box center [175, 208] width 12 height 5
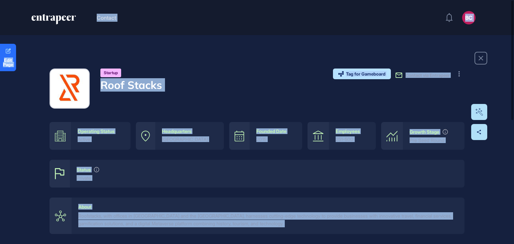
click at [208, 70] on div "Startup Roof Stacks Tag for Gameboard Build Partner Invest Acquire Contact via …" at bounding box center [257, 89] width 415 height 40
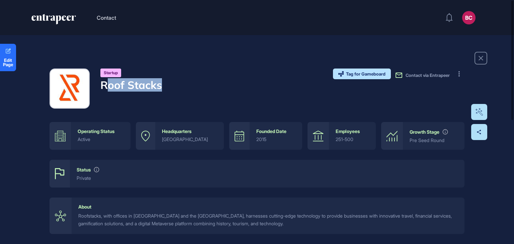
drag, startPoint x: 169, startPoint y: 89, endPoint x: 108, endPoint y: 86, distance: 60.3
click at [108, 86] on div "Startup Roof Stacks Tag for Gameboard Build Partner Invest Acquire Contact via …" at bounding box center [257, 89] width 415 height 40
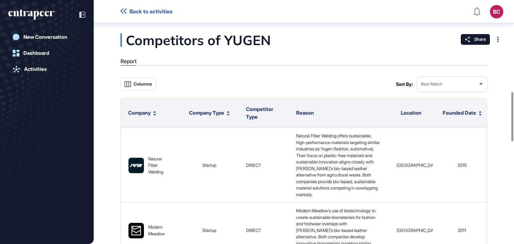
scroll to position [454, 0]
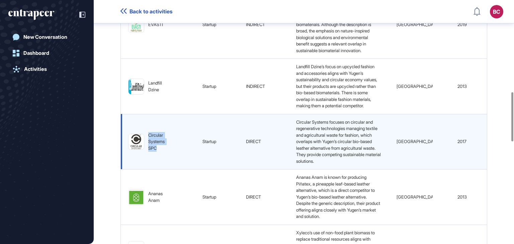
drag, startPoint x: 158, startPoint y: 154, endPoint x: 148, endPoint y: 141, distance: 16.9
click at [148, 141] on div "Circular Systems SPC" at bounding box center [160, 142] width 24 height 20
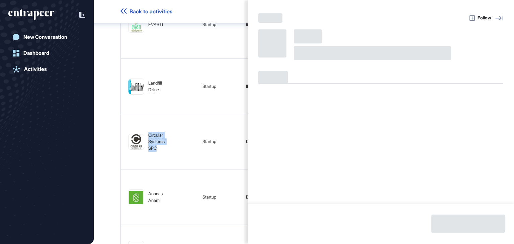
copy div "Circular Systems SPC"
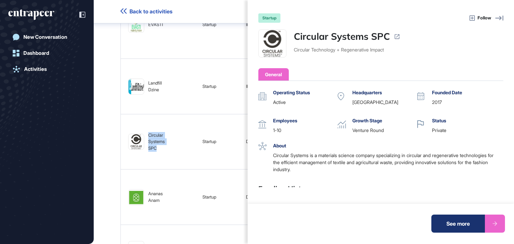
click at [115, 157] on div "startup Follow Circular Systems SPC Circular Technology + Regenerative Impact G…" at bounding box center [257, 122] width 514 height 244
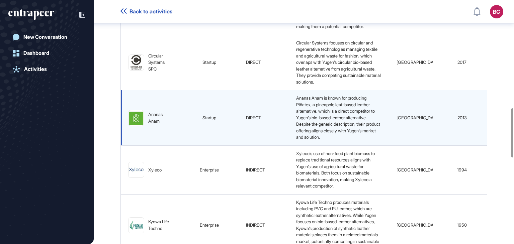
scroll to position [621, 0]
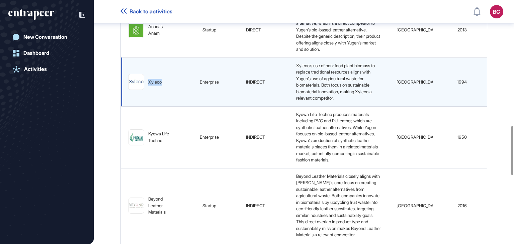
drag, startPoint x: 170, startPoint y: 88, endPoint x: 149, endPoint y: 89, distance: 21.5
click at [149, 89] on div "Xyleco" at bounding box center [150, 82] width 45 height 16
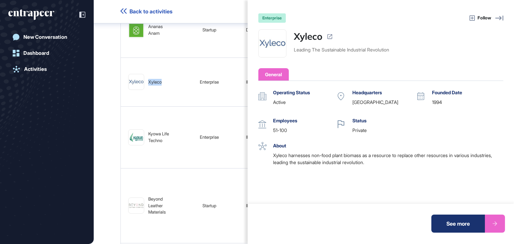
click at [452, 224] on div "See more" at bounding box center [458, 224] width 54 height 18
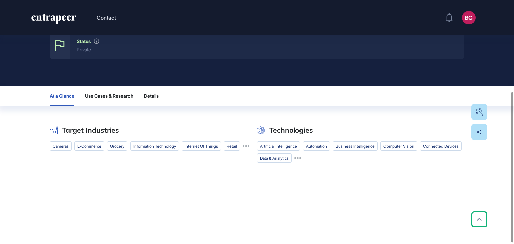
scroll to position [150, 0]
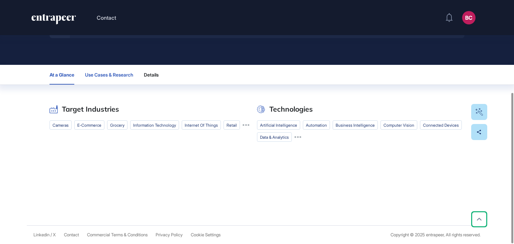
click at [104, 75] on span "Use Cases & Research" at bounding box center [109, 74] width 48 height 5
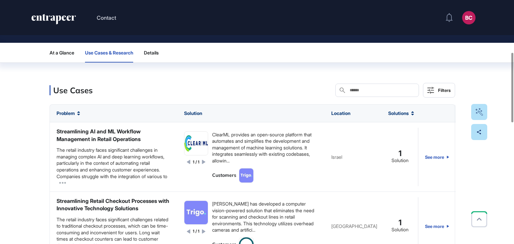
scroll to position [183, 0]
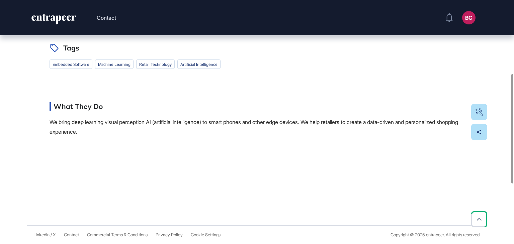
scroll to position [164, 0]
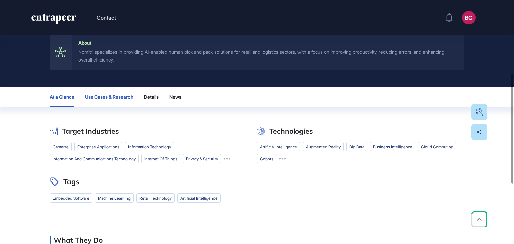
click at [125, 98] on span "Use Cases & Research" at bounding box center [109, 96] width 48 height 5
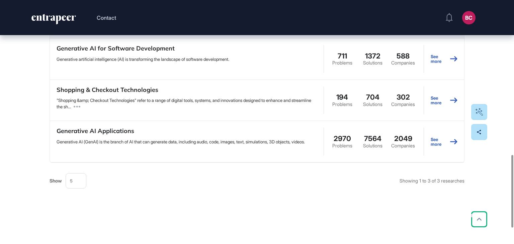
scroll to position [485, 0]
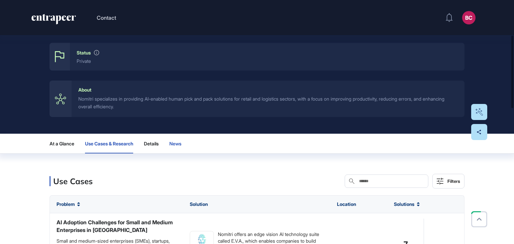
click at [181, 143] on span "News" at bounding box center [175, 143] width 12 height 5
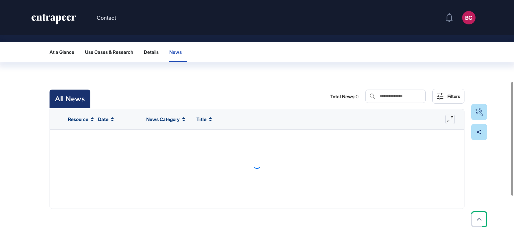
scroll to position [218, 0]
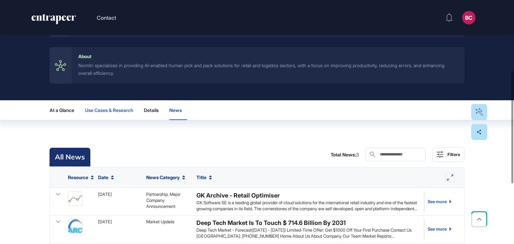
click at [114, 108] on span "Use Cases & Research" at bounding box center [109, 110] width 48 height 5
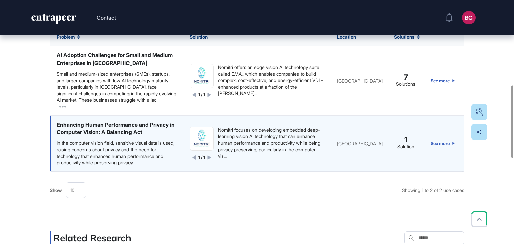
scroll to position [251, 0]
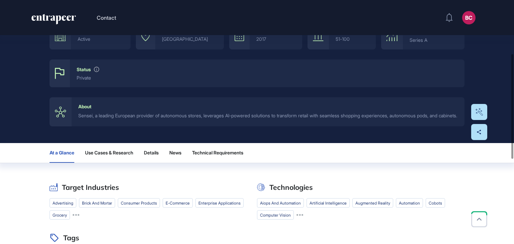
scroll to position [167, 0]
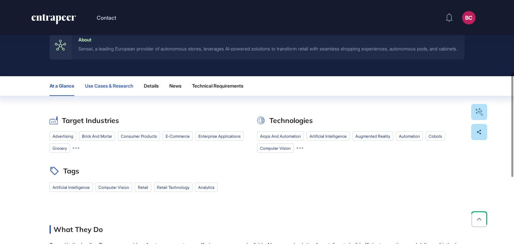
click at [104, 96] on button "Use Cases & Research" at bounding box center [109, 86] width 48 height 20
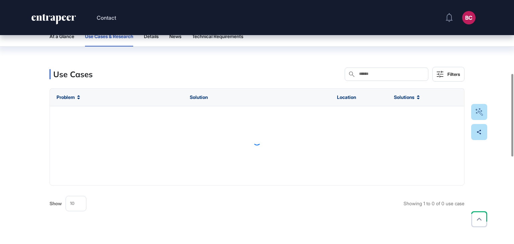
scroll to position [218, 0]
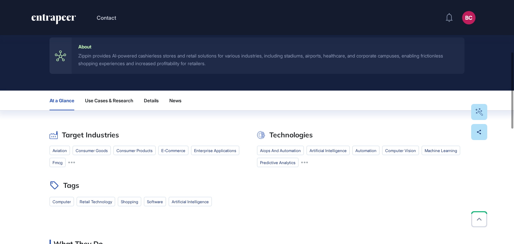
scroll to position [167, 0]
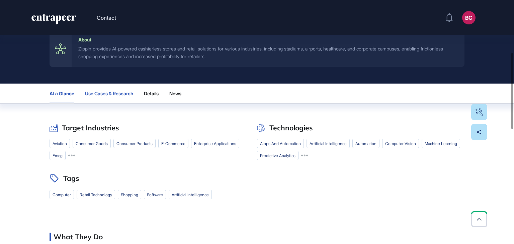
click at [120, 89] on button "Use Cases & Research" at bounding box center [109, 94] width 48 height 20
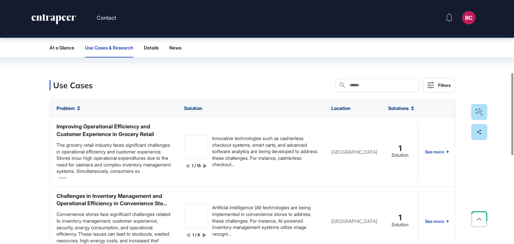
scroll to position [218, 0]
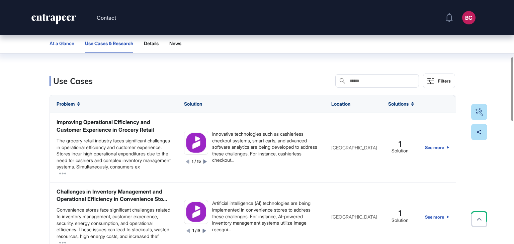
click at [53, 46] on span "At a Glance" at bounding box center [62, 43] width 25 height 5
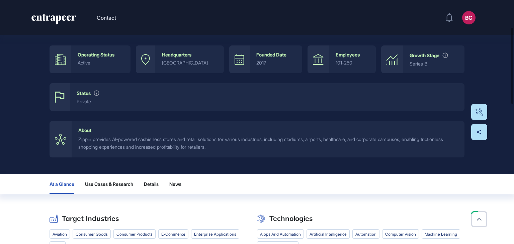
scroll to position [65, 0]
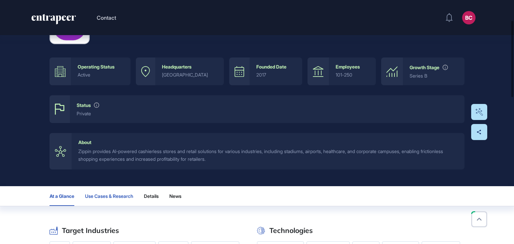
click at [122, 196] on span "Use Cases & Research" at bounding box center [109, 196] width 48 height 5
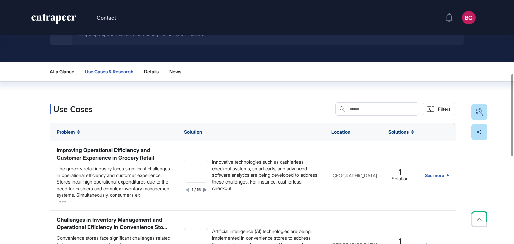
scroll to position [218, 0]
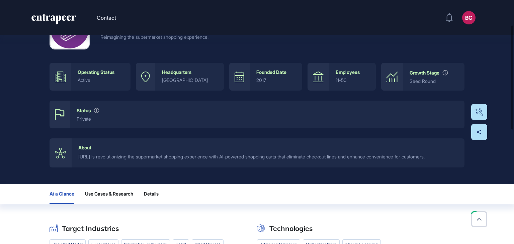
scroll to position [59, 0]
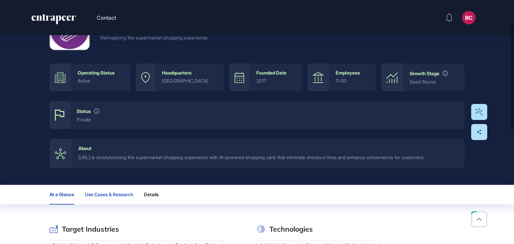
click at [110, 200] on button "Use Cases & Research" at bounding box center [109, 195] width 48 height 20
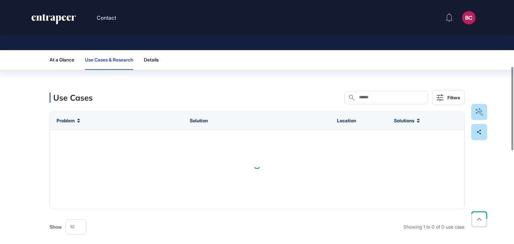
scroll to position [210, 0]
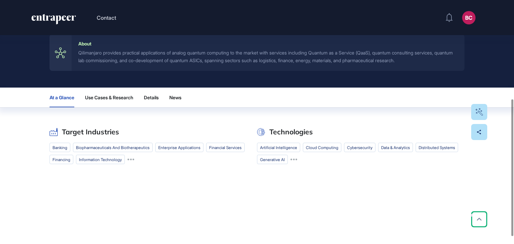
scroll to position [190, 0]
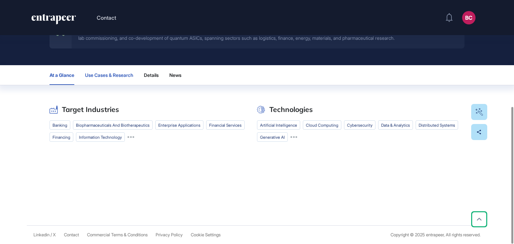
click at [122, 81] on button "Use Cases & Research" at bounding box center [109, 75] width 48 height 20
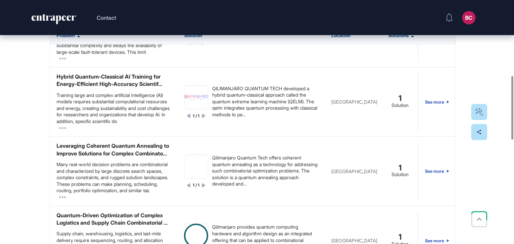
scroll to position [100, 0]
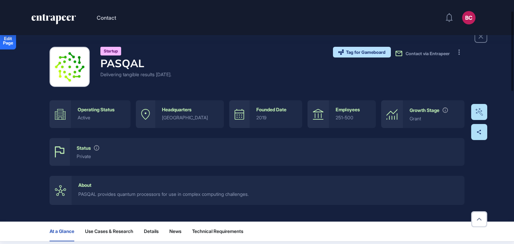
scroll to position [33, 0]
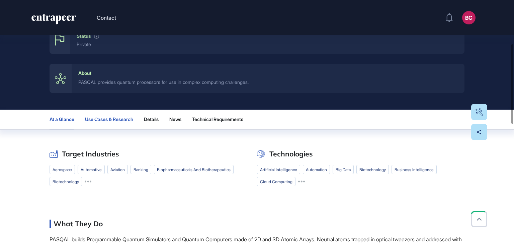
click at [102, 117] on span "Use Cases & Research" at bounding box center [109, 119] width 48 height 5
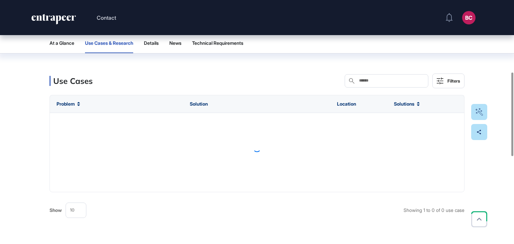
scroll to position [210, 0]
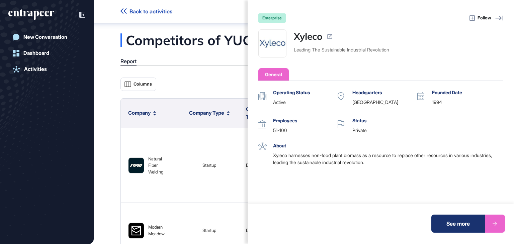
drag, startPoint x: 0, startPoint y: 0, endPoint x: 447, endPoint y: 220, distance: 498.5
click at [447, 220] on div "See more" at bounding box center [458, 224] width 54 height 18
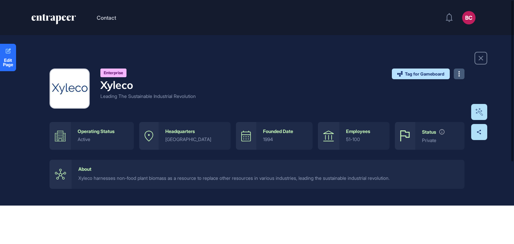
click at [456, 74] on button at bounding box center [459, 74] width 11 height 11
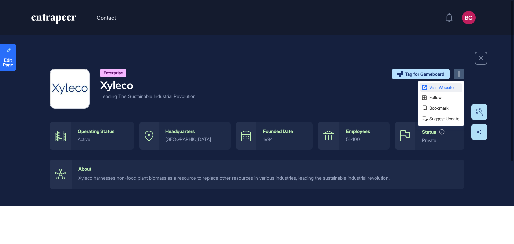
click at [443, 84] on link "Visit Website" at bounding box center [441, 87] width 42 height 9
